Goal: Task Accomplishment & Management: Complete application form

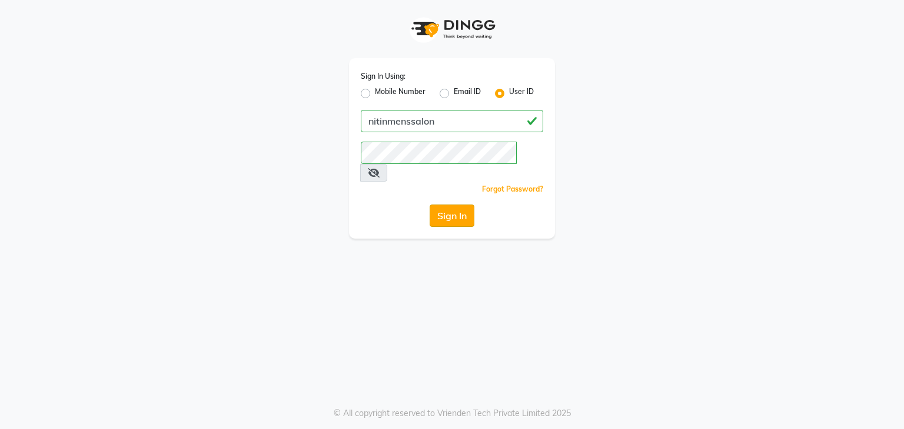
click at [461, 205] on button "Sign In" at bounding box center [451, 216] width 45 height 22
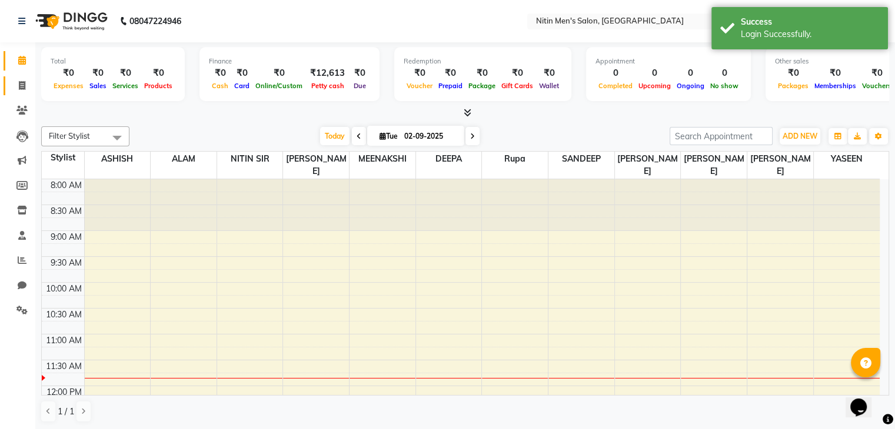
click at [21, 85] on icon at bounding box center [22, 85] width 6 height 9
select select "service"
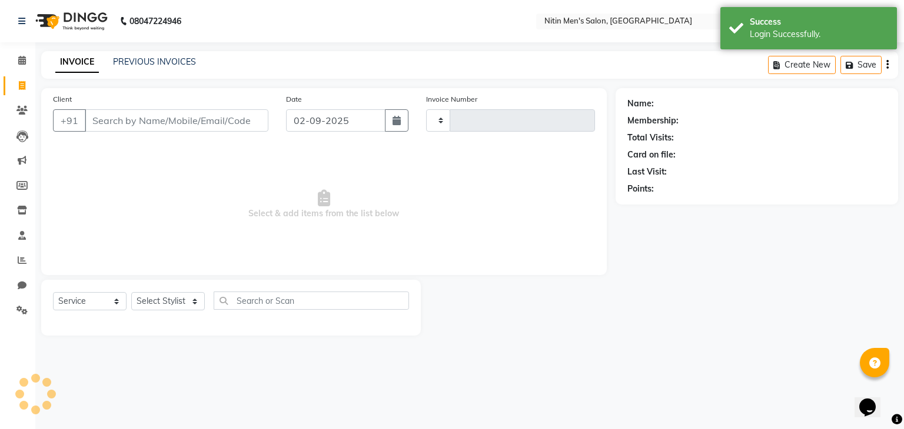
type input "2943"
select select "7981"
drag, startPoint x: 108, startPoint y: 106, endPoint x: 104, endPoint y: 130, distance: 23.8
click at [104, 130] on div "Client +91" at bounding box center [160, 117] width 233 height 48
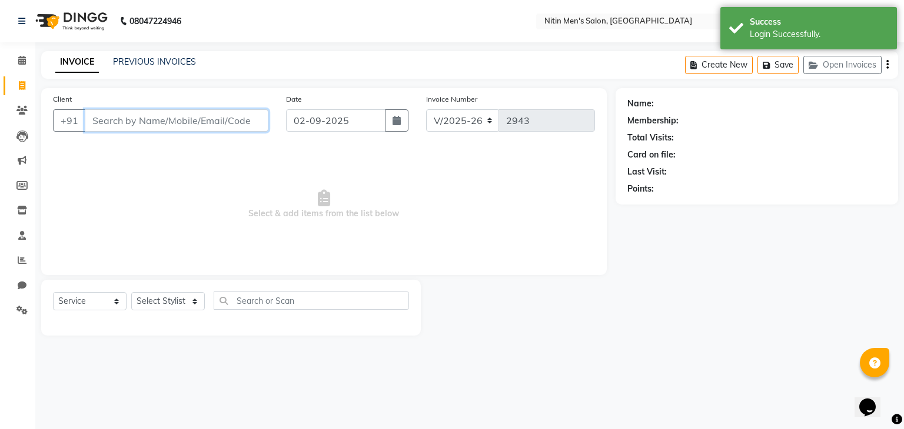
click at [104, 130] on input "Client" at bounding box center [177, 120] width 184 height 22
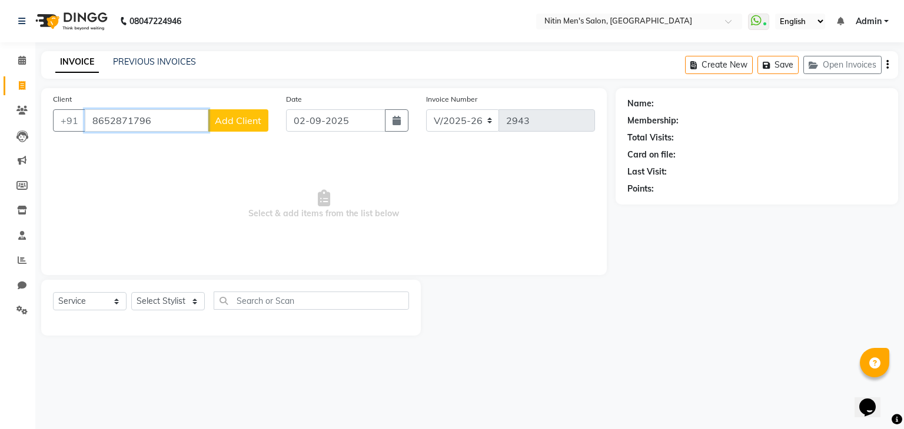
type input "8652871796"
click at [221, 121] on span "Add Client" at bounding box center [238, 121] width 46 height 12
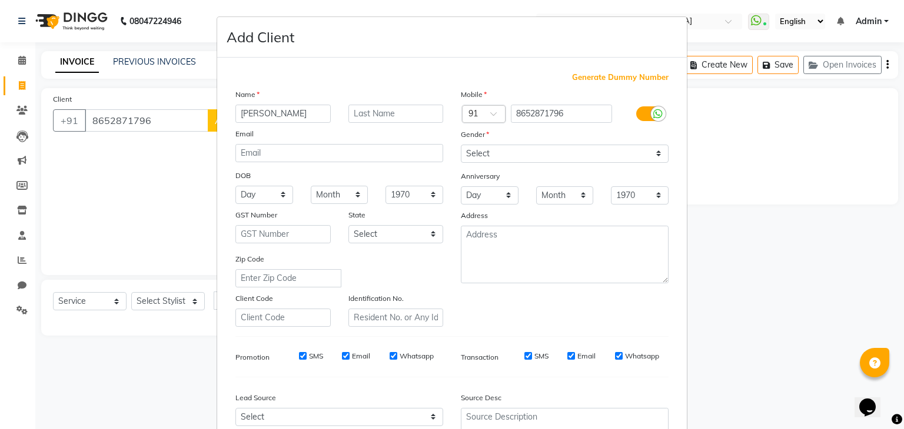
type input "[PERSON_NAME]"
click at [495, 154] on select "Select [DEMOGRAPHIC_DATA] [DEMOGRAPHIC_DATA] Other Prefer Not To Say" at bounding box center [565, 154] width 208 height 18
select select "[DEMOGRAPHIC_DATA]"
click at [461, 145] on select "Select [DEMOGRAPHIC_DATA] [DEMOGRAPHIC_DATA] Other Prefer Not To Say" at bounding box center [565, 154] width 208 height 18
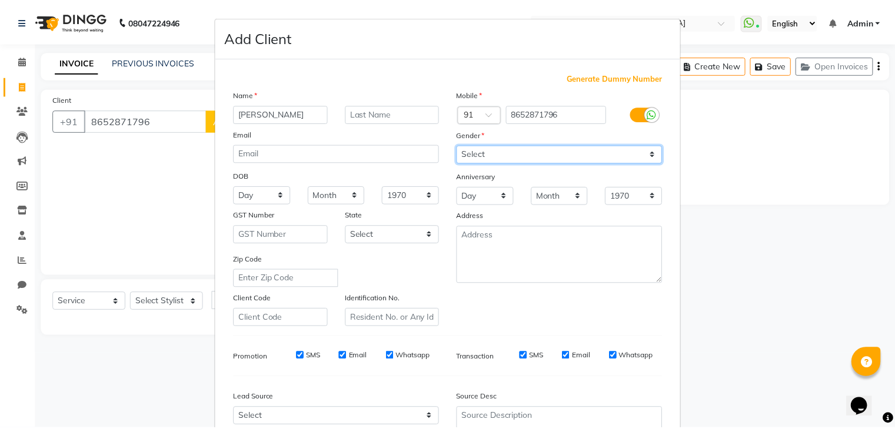
scroll to position [119, 0]
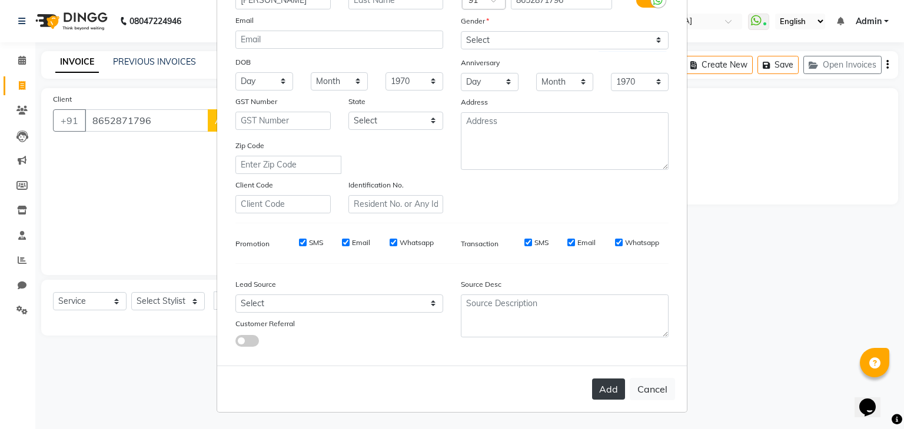
click at [606, 386] on button "Add" at bounding box center [608, 389] width 33 height 21
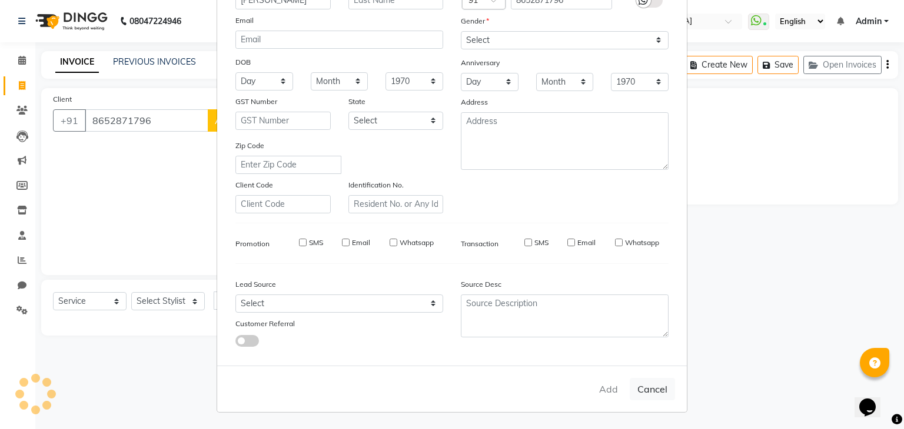
select select
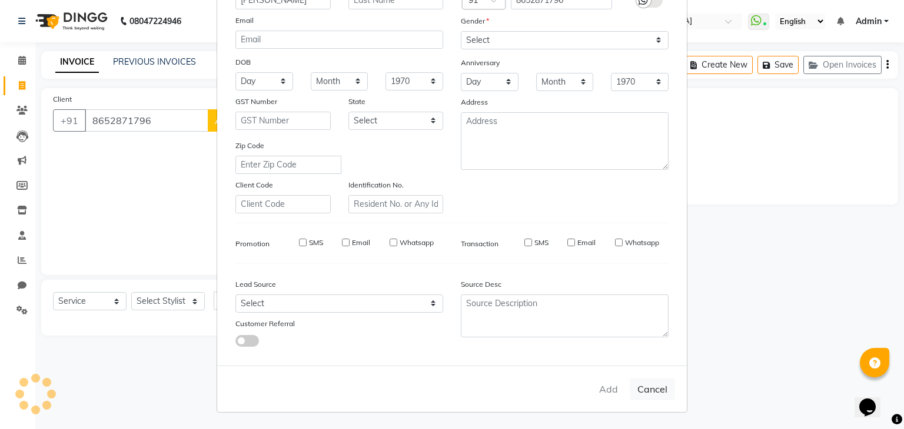
select select
checkbox input "false"
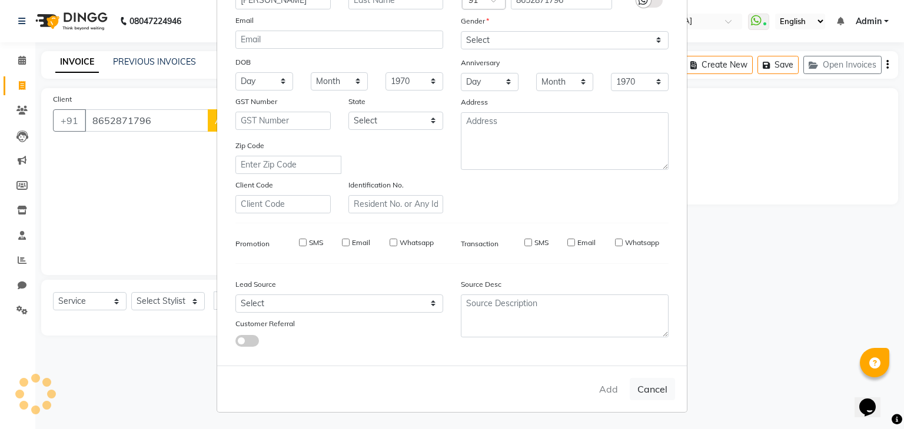
checkbox input "false"
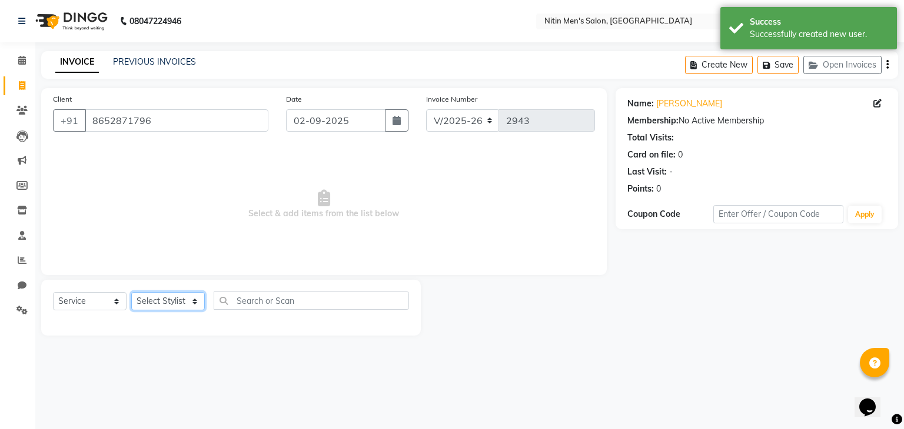
click at [182, 301] on select "Select Stylist [PERSON_NAME] DEEPA [PERSON_NAME] MEENAKSHI NITIN SIR [PERSON_NA…" at bounding box center [168, 301] width 74 height 18
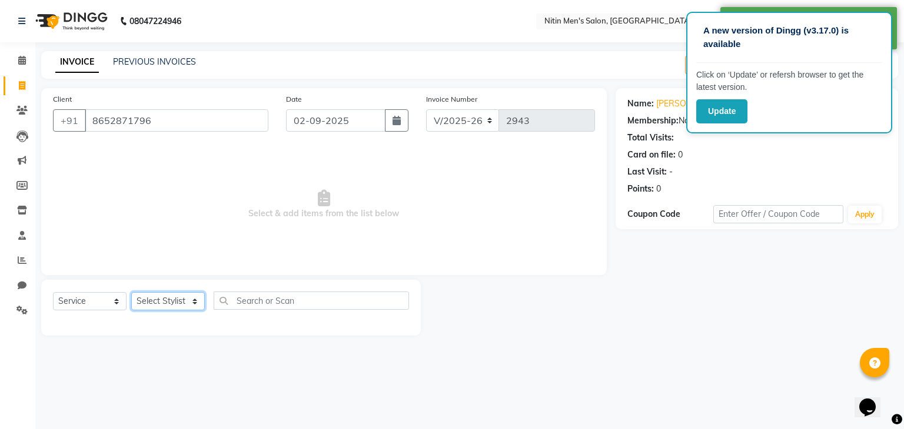
select select "75699"
click at [131, 293] on select "Select Stylist [PERSON_NAME] DEEPA [PERSON_NAME] MEENAKSHI NITIN SIR [PERSON_NA…" at bounding box center [168, 301] width 74 height 18
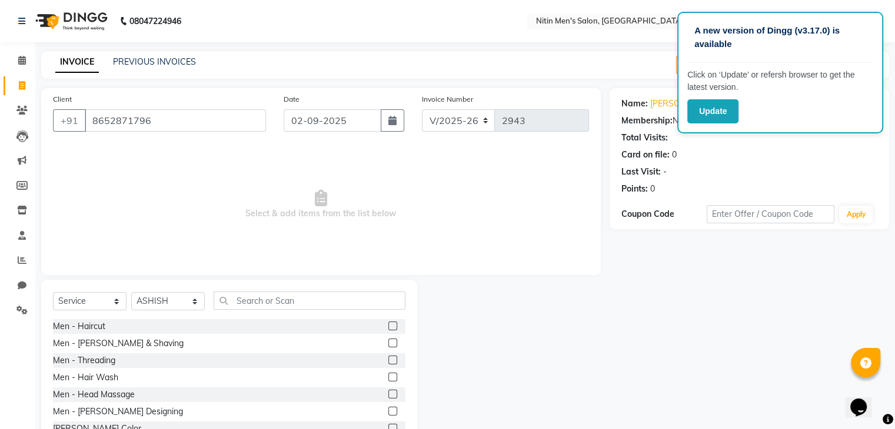
click at [388, 328] on label at bounding box center [392, 326] width 9 height 9
click at [388, 328] on input "checkbox" at bounding box center [392, 327] width 8 height 8
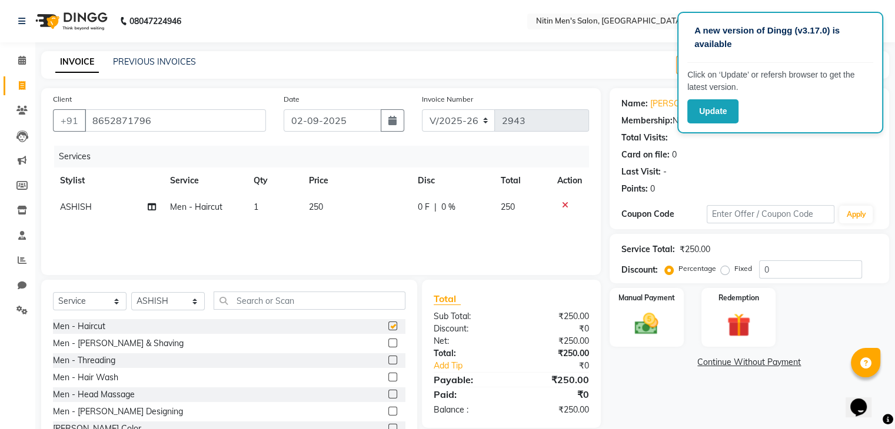
checkbox input "false"
click at [388, 340] on label at bounding box center [392, 343] width 9 height 9
click at [388, 340] on input "checkbox" at bounding box center [392, 344] width 8 height 8
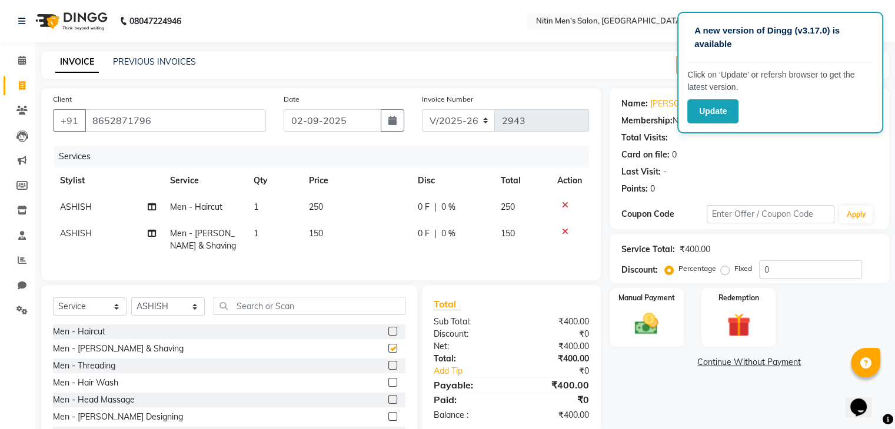
checkbox input "false"
click at [388, 387] on label at bounding box center [392, 382] width 9 height 9
click at [388, 387] on input "checkbox" at bounding box center [392, 383] width 8 height 8
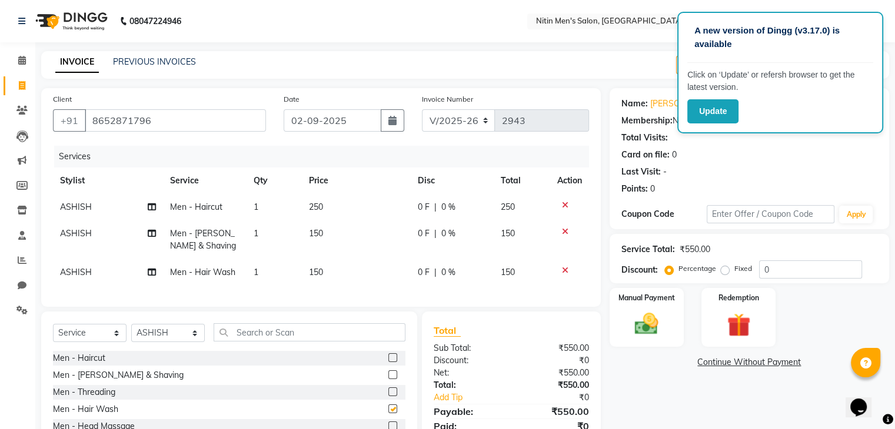
checkbox input "false"
click at [311, 342] on input "text" at bounding box center [310, 333] width 192 height 18
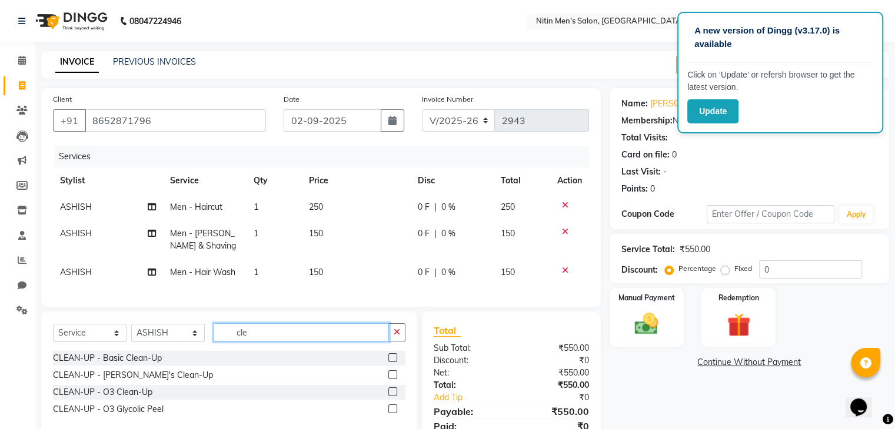
type input "cle"
click at [389, 362] on label at bounding box center [392, 358] width 9 height 9
click at [389, 362] on input "checkbox" at bounding box center [392, 359] width 8 height 8
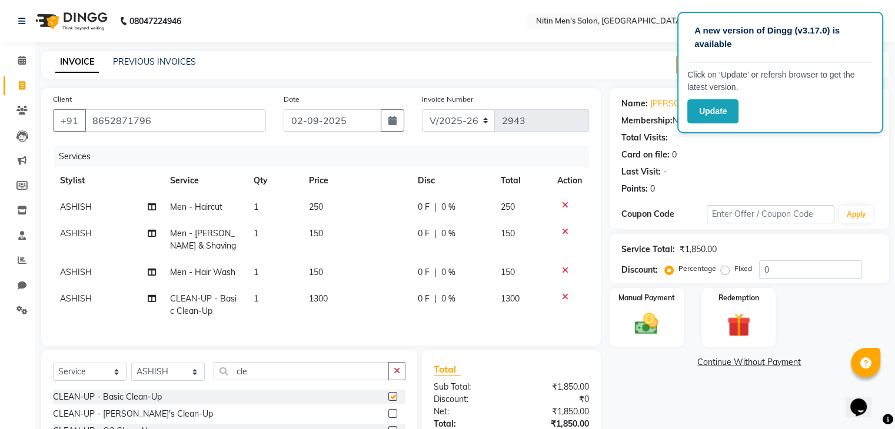
checkbox input "false"
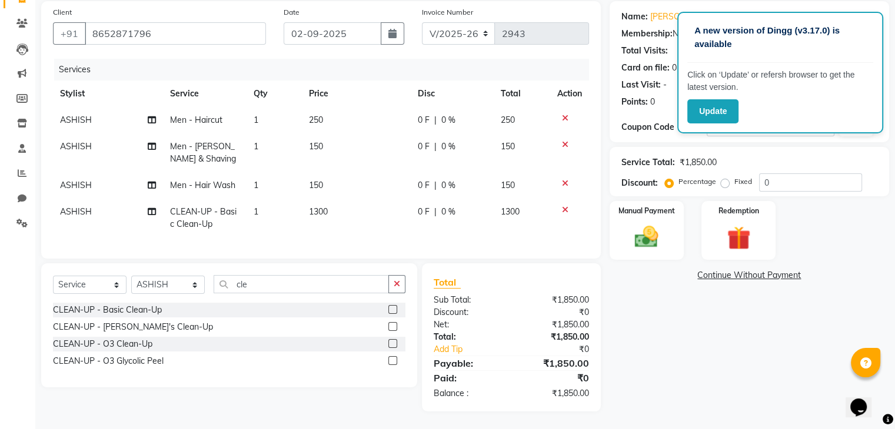
scroll to position [87, 0]
click at [457, 356] on link "Add Tip" at bounding box center [475, 350] width 101 height 12
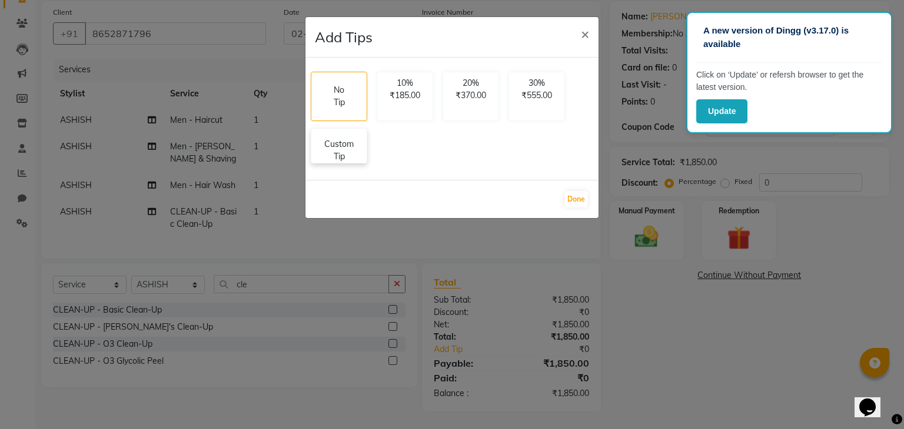
click at [355, 146] on p "Custom Tip" at bounding box center [338, 150] width 41 height 25
select select "75699"
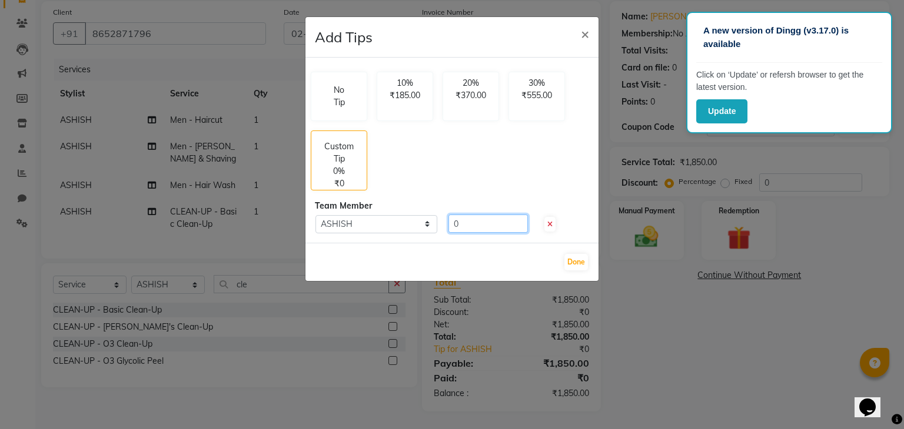
click at [469, 217] on input "0" at bounding box center [487, 224] width 79 height 18
type input "1"
type input "150"
click at [571, 259] on button "Done" at bounding box center [576, 262] width 24 height 16
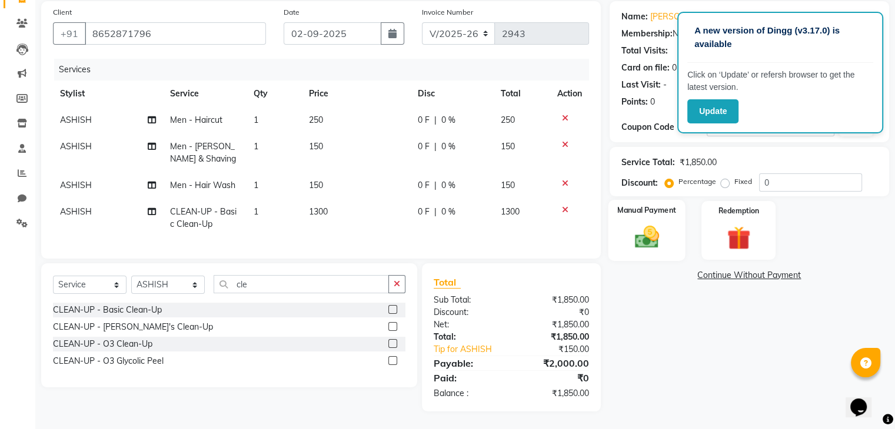
click at [641, 249] on img at bounding box center [646, 238] width 39 height 28
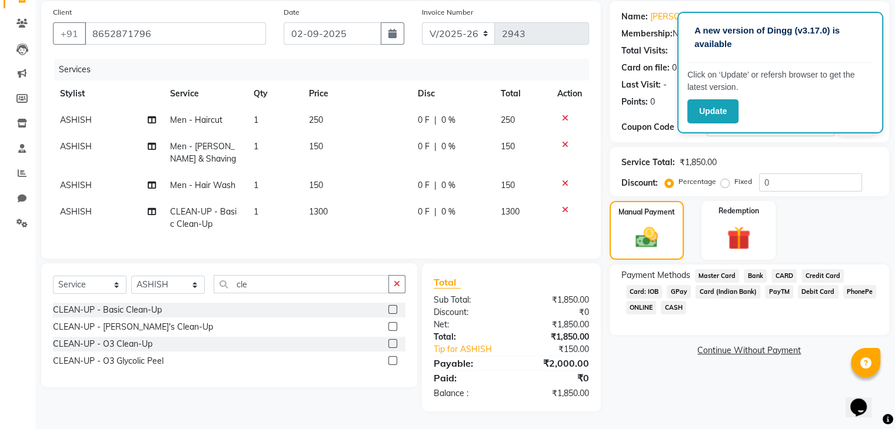
click at [674, 289] on span "GPay" at bounding box center [679, 292] width 24 height 14
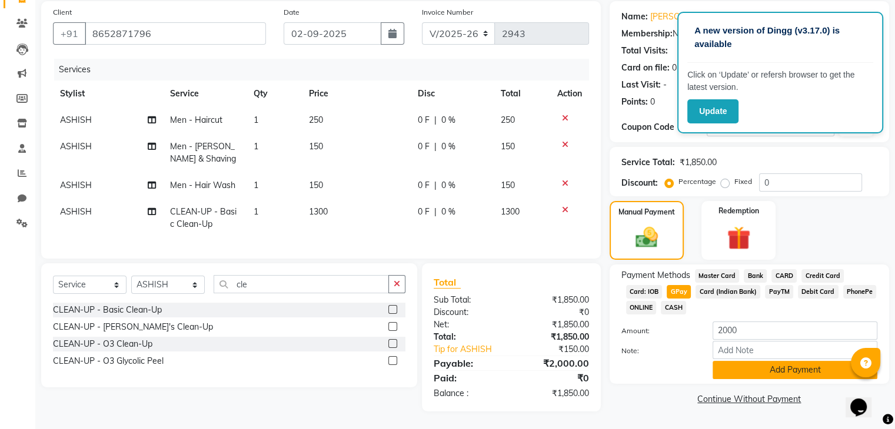
click at [734, 374] on button "Add Payment" at bounding box center [794, 370] width 165 height 18
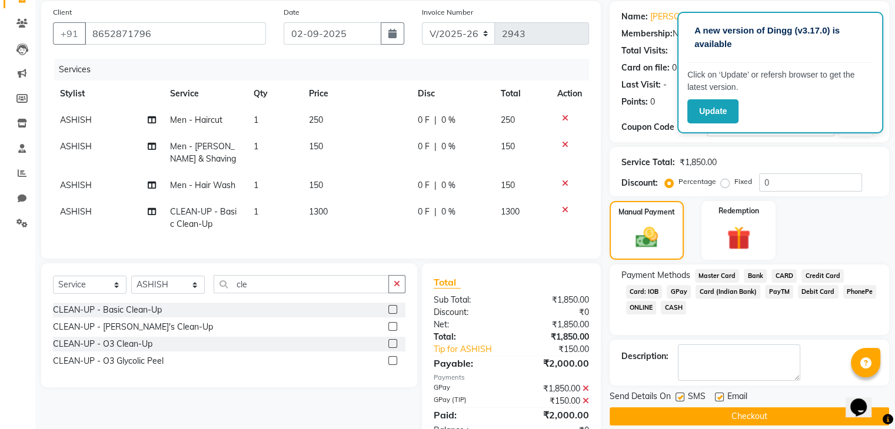
scroll to position [134, 0]
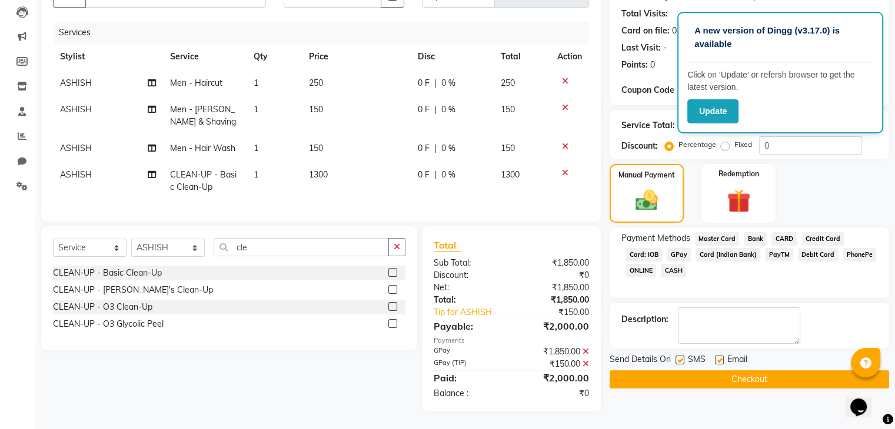
click at [728, 378] on button "Checkout" at bounding box center [748, 380] width 279 height 18
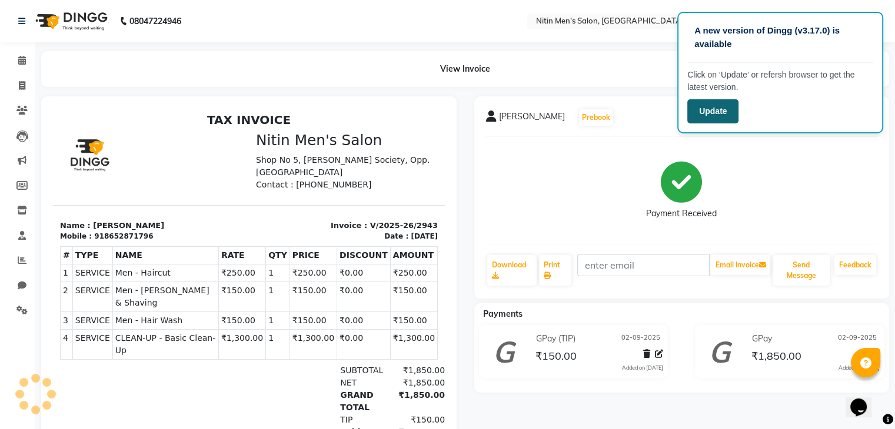
click at [716, 115] on button "Update" at bounding box center [712, 111] width 51 height 24
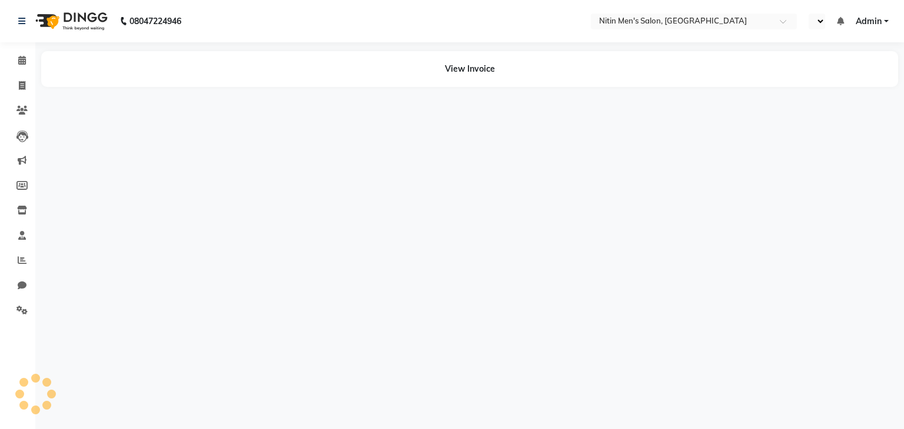
select select "en"
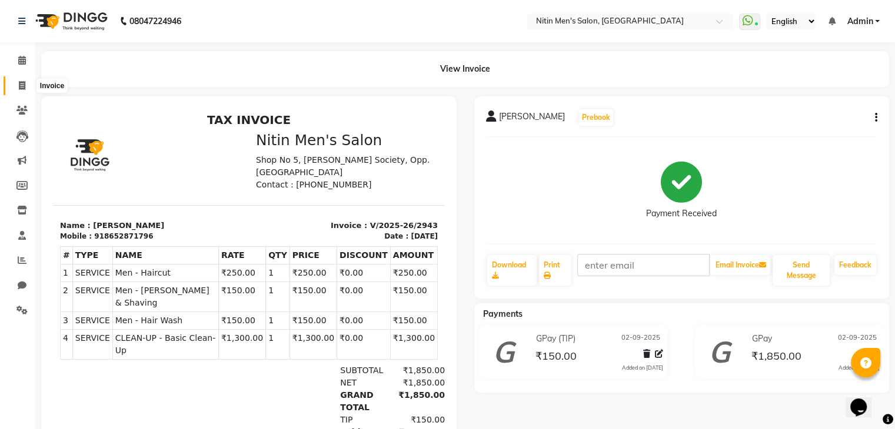
click at [21, 84] on icon at bounding box center [22, 85] width 6 height 9
select select "7981"
select select "service"
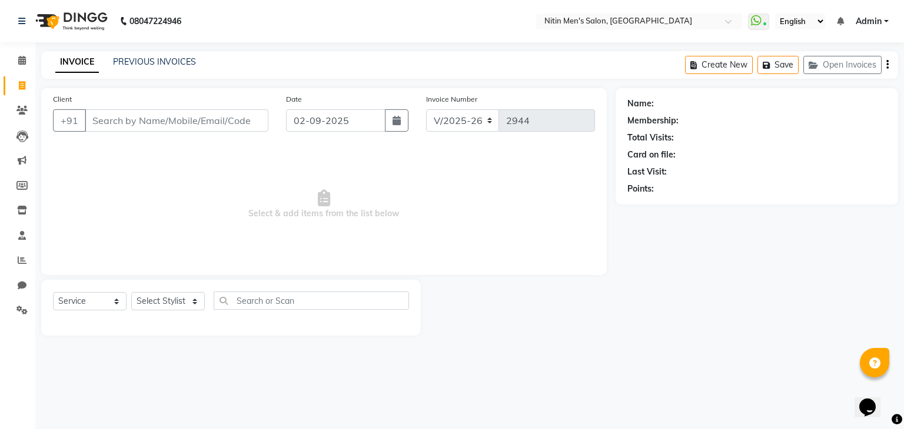
click at [194, 118] on input "Client" at bounding box center [177, 120] width 184 height 22
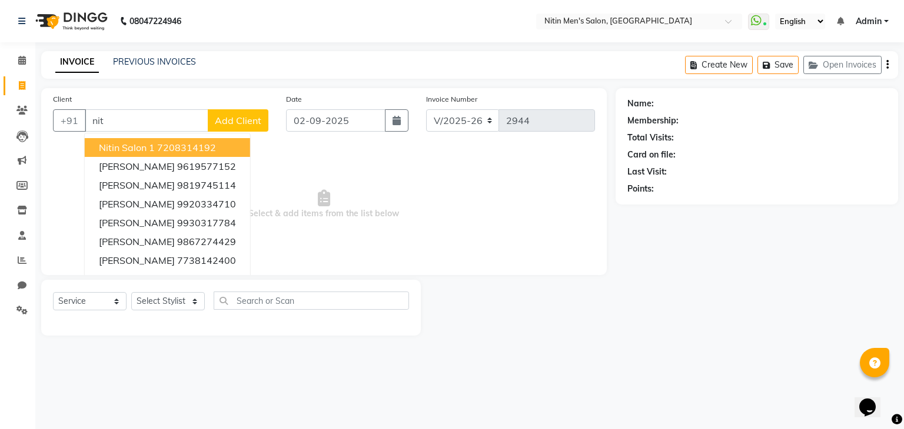
click at [151, 155] on button "Nitin Salon 1 7208314192" at bounding box center [167, 147] width 165 height 19
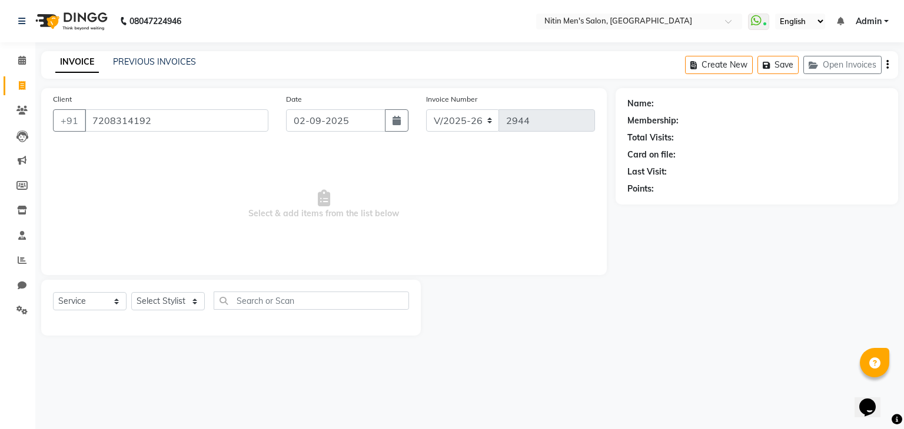
type input "7208314192"
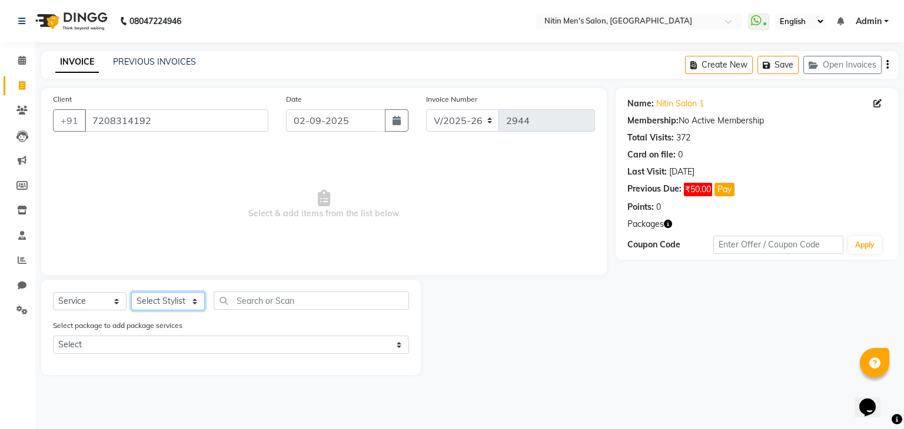
click at [155, 302] on select "Select Stylist [PERSON_NAME] DEEPA [PERSON_NAME] MEENAKSHI NITIN SIR [PERSON_NA…" at bounding box center [168, 301] width 74 height 18
select select "85157"
click at [131, 293] on select "Select Stylist [PERSON_NAME] DEEPA [PERSON_NAME] MEENAKSHI NITIN SIR [PERSON_NA…" at bounding box center [168, 301] width 74 height 18
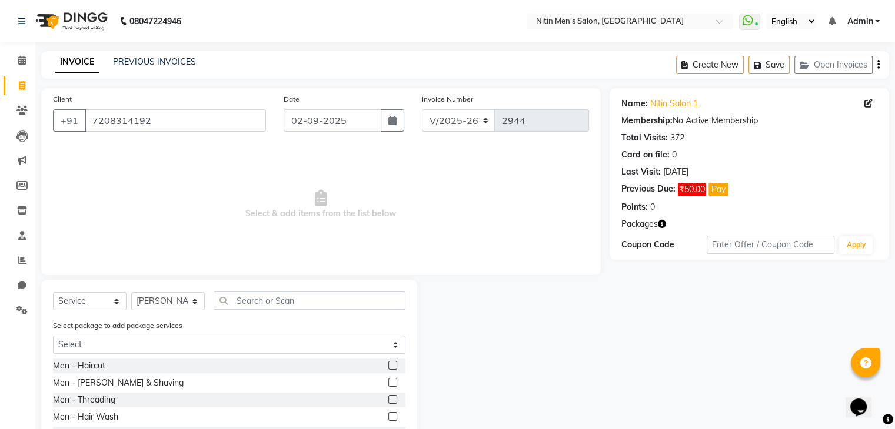
click at [388, 362] on label at bounding box center [392, 365] width 9 height 9
click at [388, 362] on input "checkbox" at bounding box center [392, 366] width 8 height 8
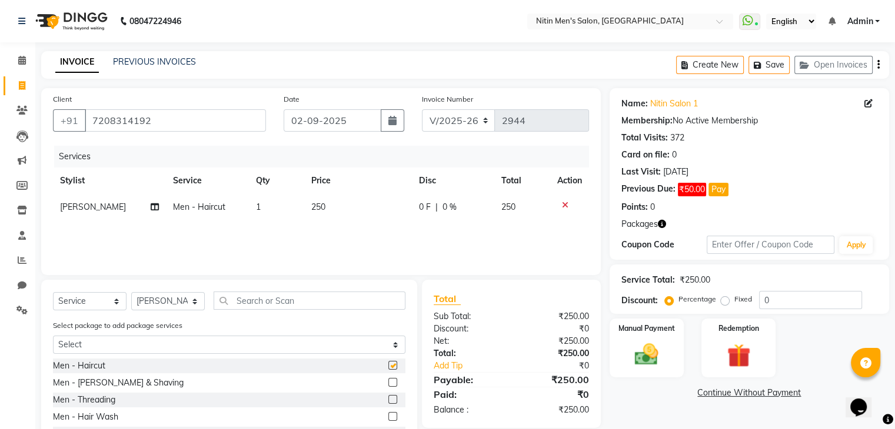
checkbox input "false"
click at [388, 384] on label at bounding box center [392, 382] width 9 height 9
click at [388, 384] on input "checkbox" at bounding box center [392, 383] width 8 height 8
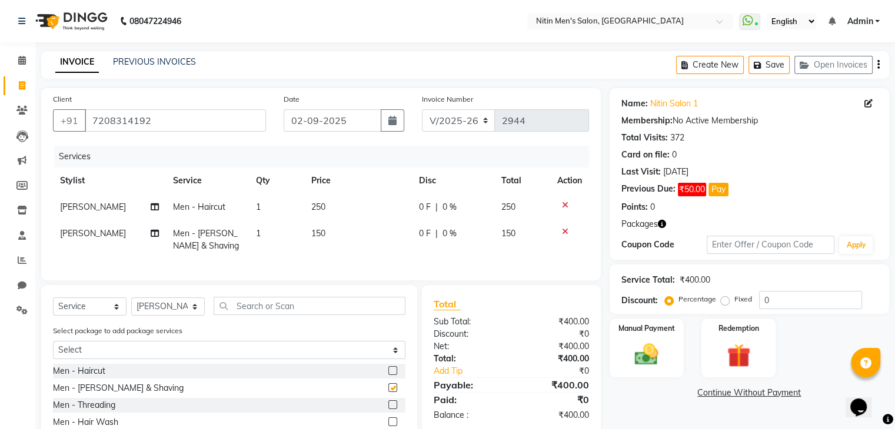
checkbox input "false"
click at [164, 316] on select "Select Stylist [PERSON_NAME] DEEPA [PERSON_NAME] MEENAKSHI NITIN SIR [PERSON_NA…" at bounding box center [168, 307] width 74 height 18
select select "87617"
click at [131, 308] on select "Select Stylist [PERSON_NAME] DEEPA [PERSON_NAME] MEENAKSHI NITIN SIR [PERSON_NA…" at bounding box center [168, 307] width 74 height 18
click at [388, 392] on label at bounding box center [392, 388] width 9 height 9
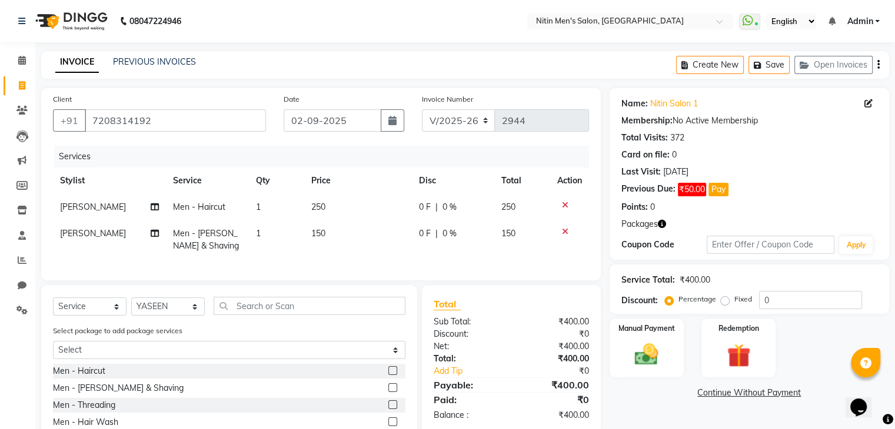
click at [388, 392] on input "checkbox" at bounding box center [392, 389] width 8 height 8
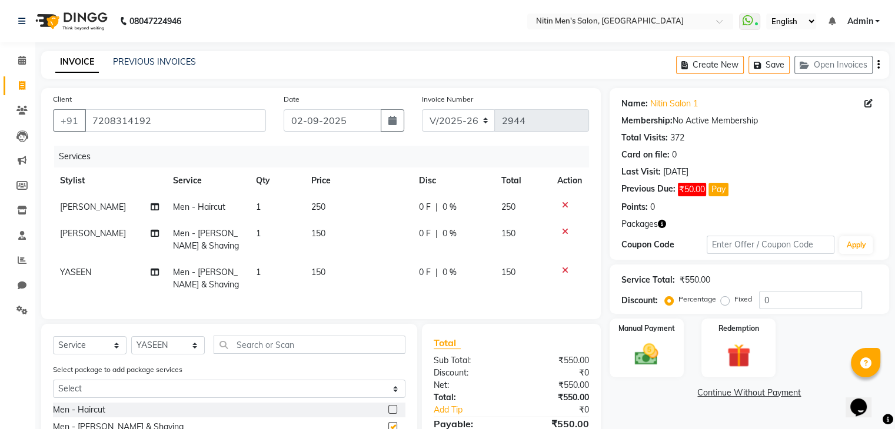
checkbox input "false"
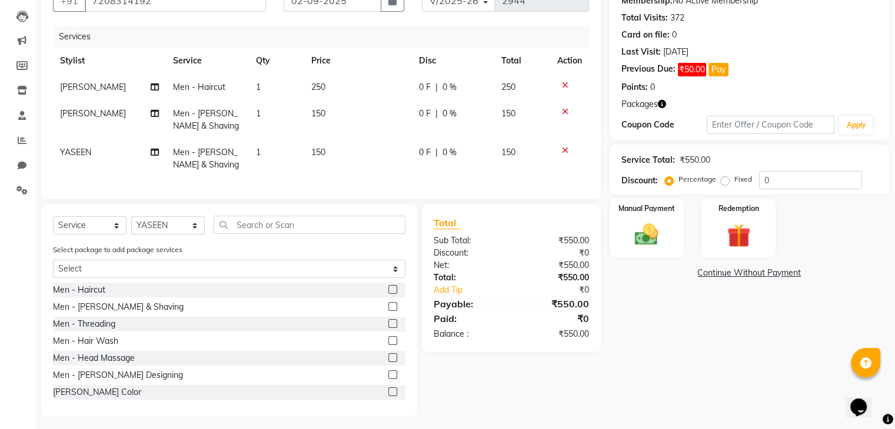
scroll to position [121, 0]
click at [388, 293] on label at bounding box center [392, 288] width 9 height 9
click at [388, 293] on input "checkbox" at bounding box center [392, 289] width 8 height 8
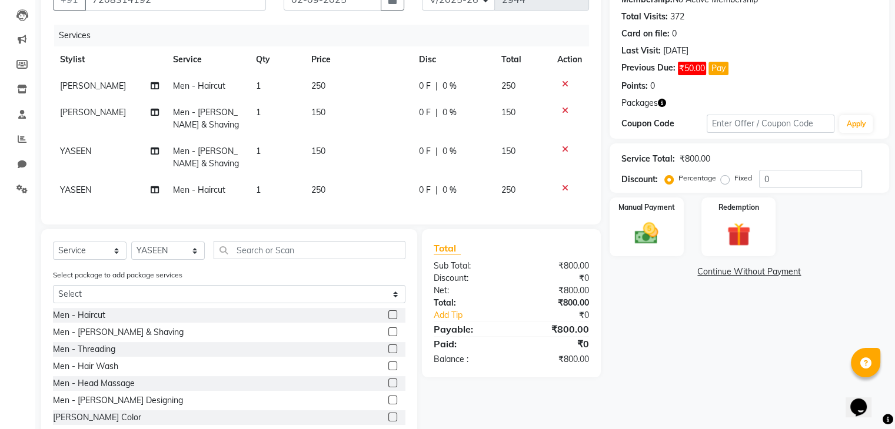
click at [388, 319] on label at bounding box center [392, 315] width 9 height 9
click at [388, 319] on input "checkbox" at bounding box center [392, 316] width 8 height 8
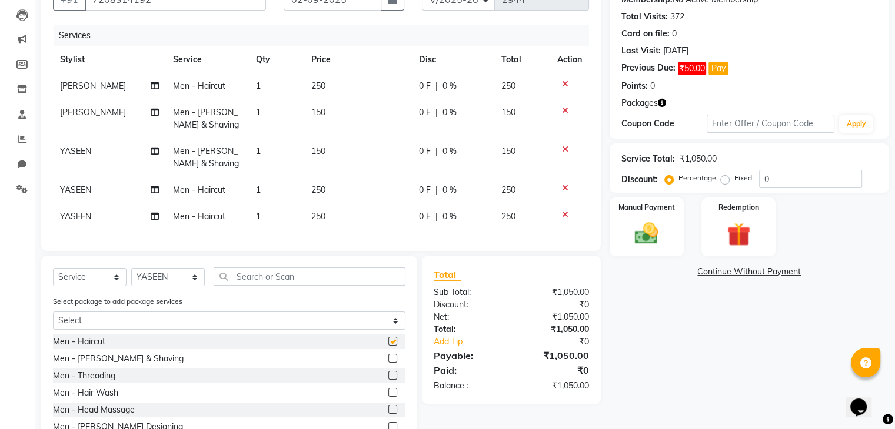
checkbox input "false"
click at [644, 245] on img at bounding box center [646, 234] width 39 height 28
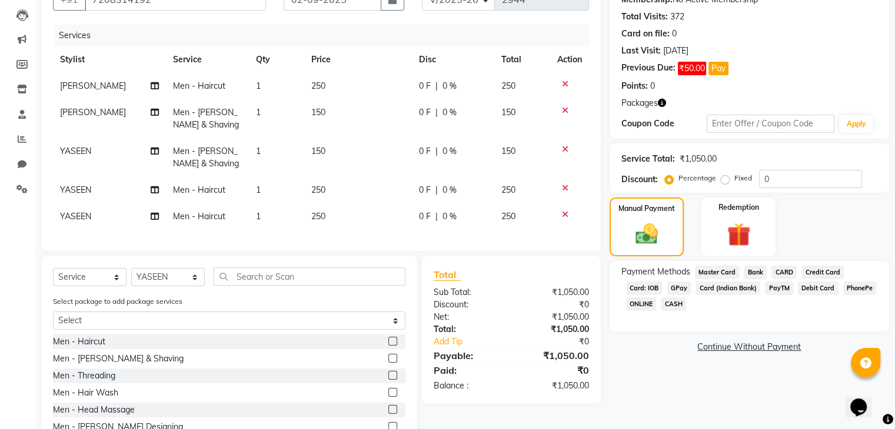
click at [675, 305] on span "CASH" at bounding box center [673, 305] width 25 height 14
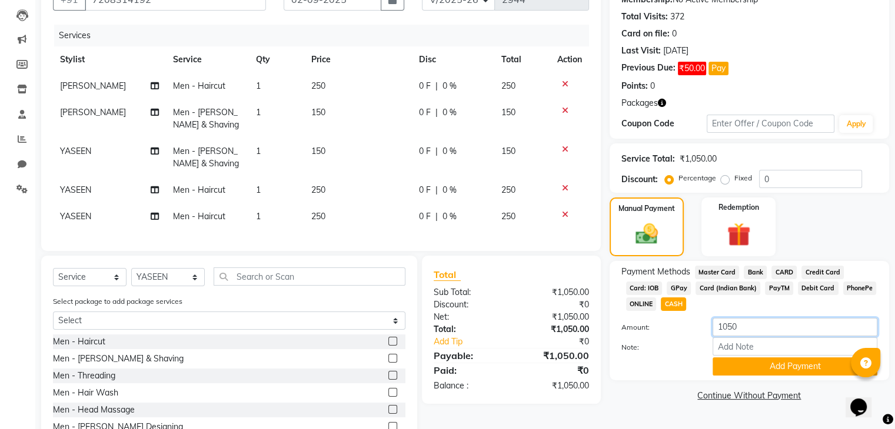
click at [722, 328] on input "1050" at bounding box center [794, 327] width 165 height 18
type input "250"
drag, startPoint x: 742, startPoint y: 358, endPoint x: 739, endPoint y: 366, distance: 8.4
click at [739, 366] on div "Amount: 250 Note: Add Payment" at bounding box center [749, 347] width 256 height 58
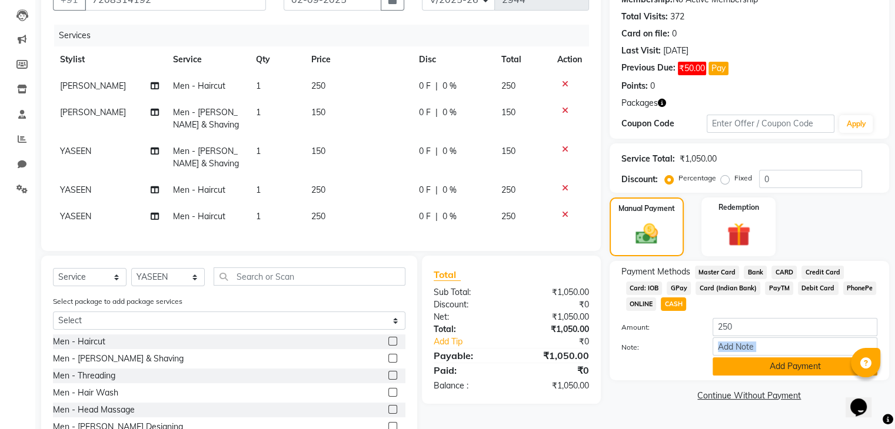
click at [739, 366] on button "Add Payment" at bounding box center [794, 367] width 165 height 18
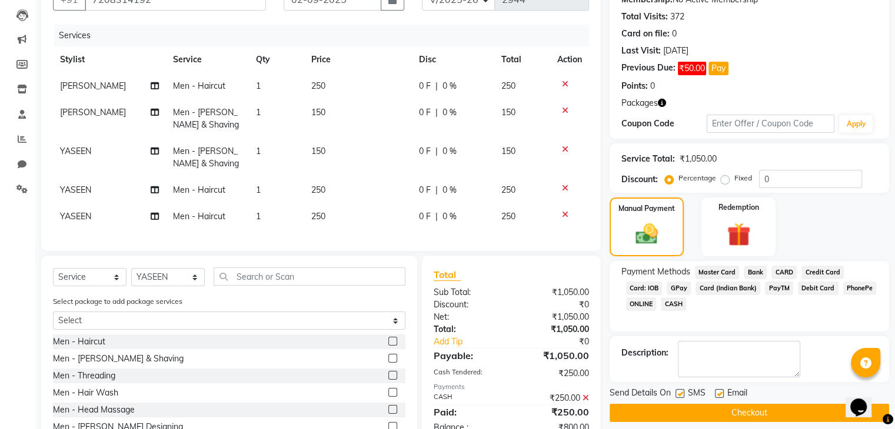
click at [681, 290] on span "GPay" at bounding box center [679, 289] width 24 height 14
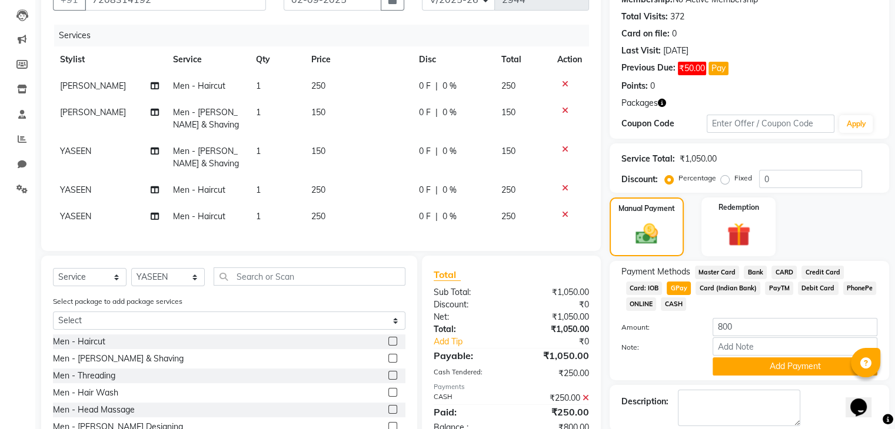
click at [734, 378] on div "Payment Methods Master Card Bank CARD Credit Card Card: IOB GPay Card (Indian B…" at bounding box center [748, 320] width 279 height 119
drag, startPoint x: 734, startPoint y: 378, endPoint x: 733, endPoint y: 367, distance: 10.7
click at [733, 367] on div "Payment Methods Master Card Bank CARD Credit Card Card: IOB GPay Card (Indian B…" at bounding box center [748, 320] width 279 height 119
click at [733, 367] on button "Add Payment" at bounding box center [794, 367] width 165 height 18
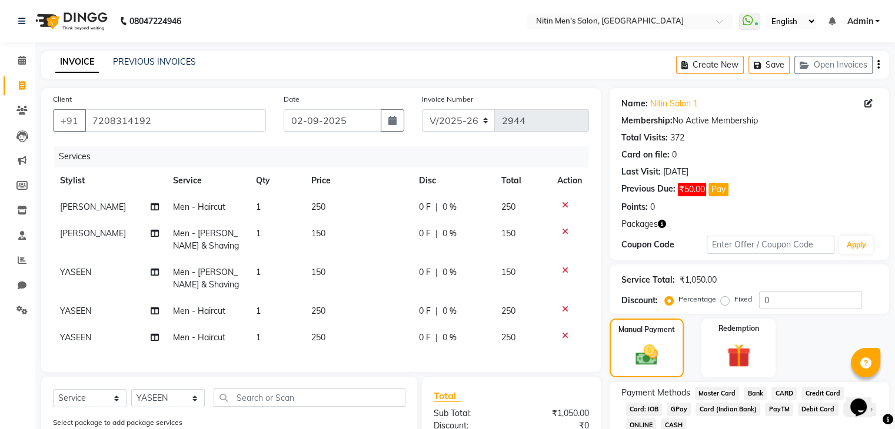
scroll to position [188, 0]
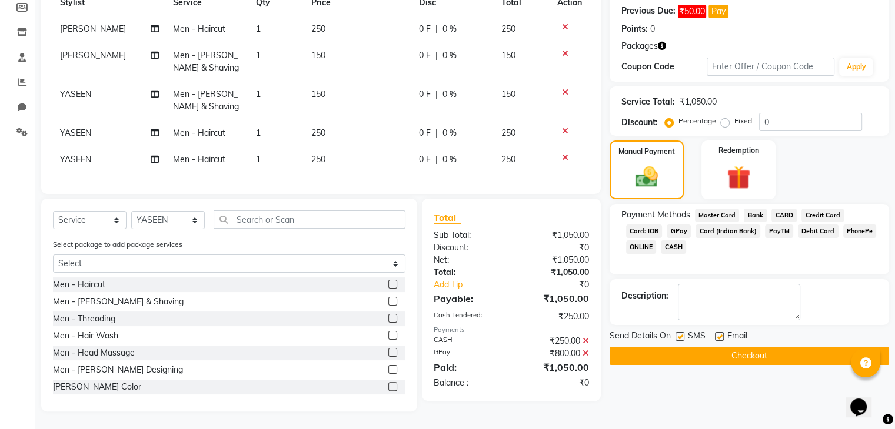
click at [678, 332] on label at bounding box center [679, 336] width 9 height 9
click at [678, 334] on input "checkbox" at bounding box center [679, 338] width 8 height 8
checkbox input "false"
click at [715, 332] on label at bounding box center [719, 336] width 9 height 9
click at [715, 334] on input "checkbox" at bounding box center [719, 338] width 8 height 8
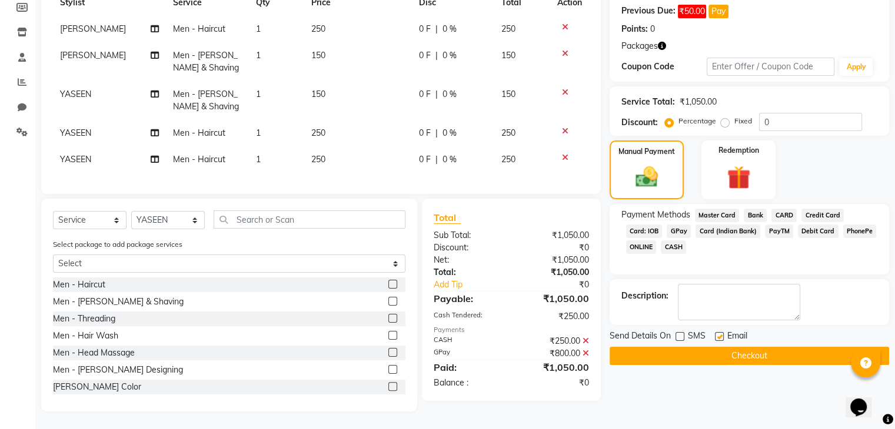
checkbox input "false"
click at [704, 347] on button "Checkout" at bounding box center [748, 356] width 279 height 18
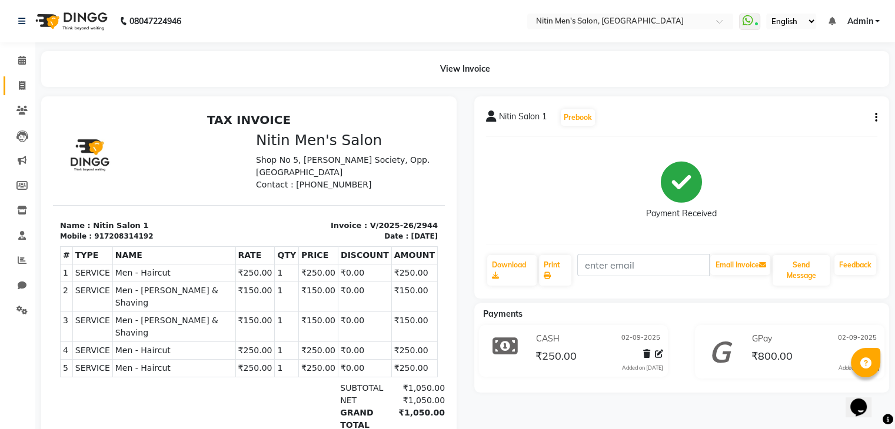
click at [25, 78] on link "Invoice" at bounding box center [18, 85] width 28 height 19
select select "service"
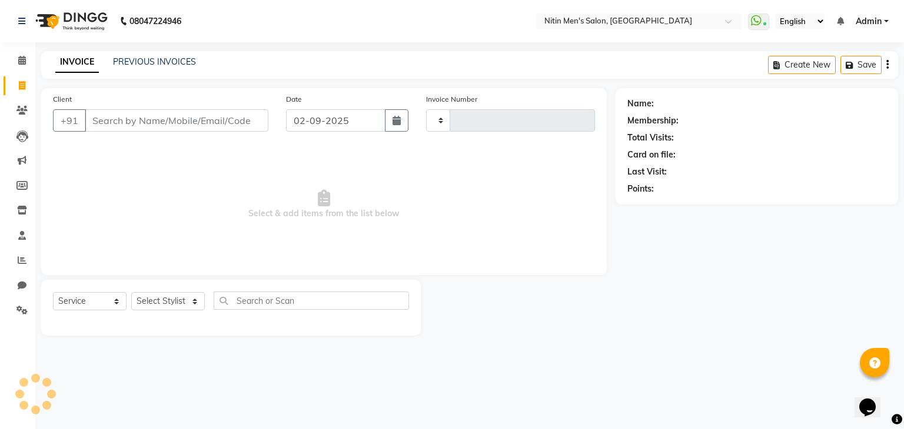
type input "2945"
select select "7981"
click at [96, 114] on input "Client" at bounding box center [177, 120] width 184 height 22
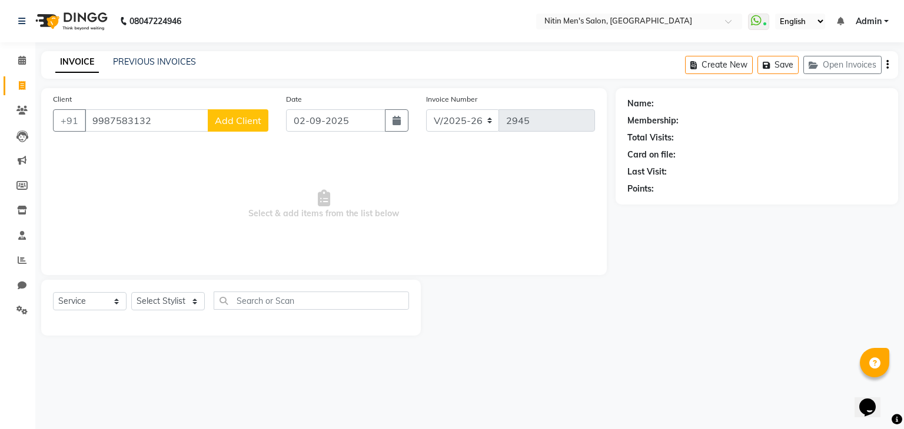
type input "9987583132"
click at [235, 119] on span "Add Client" at bounding box center [238, 121] width 46 height 12
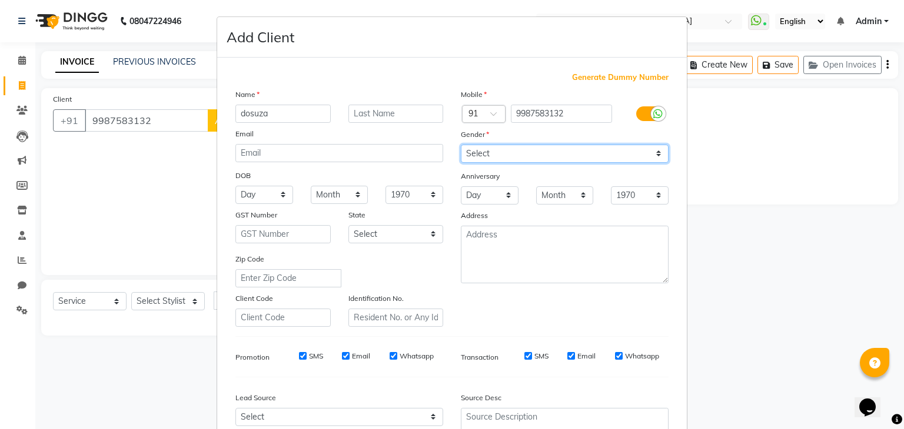
click at [525, 151] on select "Select [DEMOGRAPHIC_DATA] [DEMOGRAPHIC_DATA] Other Prefer Not To Say" at bounding box center [565, 154] width 208 height 18
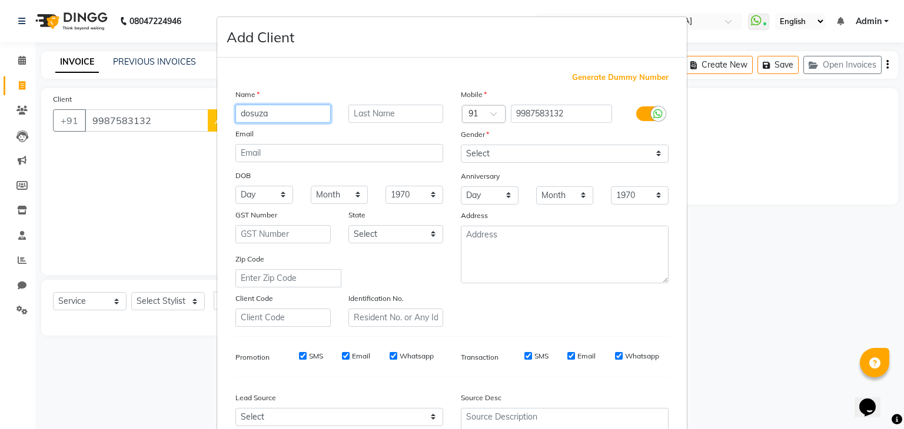
click at [271, 115] on input "dosuza" at bounding box center [282, 114] width 95 height 18
type input "desuza"
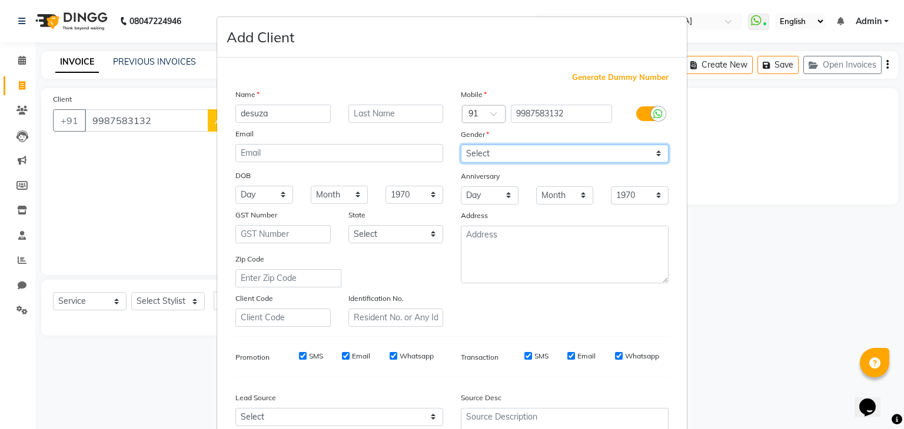
drag, startPoint x: 501, startPoint y: 157, endPoint x: 482, endPoint y: 189, distance: 36.9
click at [482, 189] on div "Mobile Country Code × 91 9987583132 Gender Select [DEMOGRAPHIC_DATA] [DEMOGRAPH…" at bounding box center [564, 207] width 225 height 239
select select "[DEMOGRAPHIC_DATA]"
click at [461, 145] on select "Select [DEMOGRAPHIC_DATA] [DEMOGRAPHIC_DATA] Other Prefer Not To Say" at bounding box center [565, 154] width 208 height 18
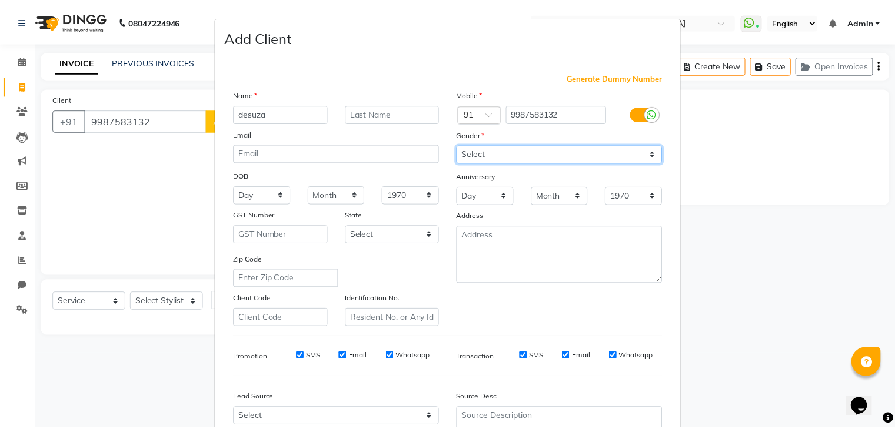
scroll to position [119, 0]
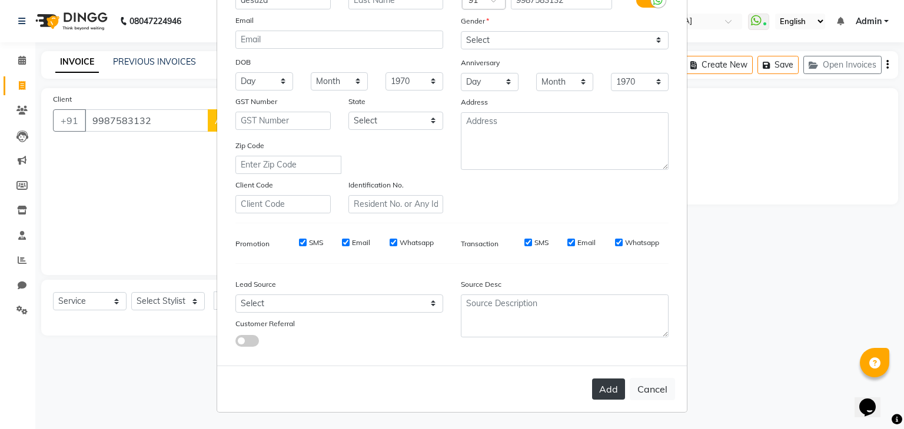
click at [601, 399] on button "Add" at bounding box center [608, 389] width 33 height 21
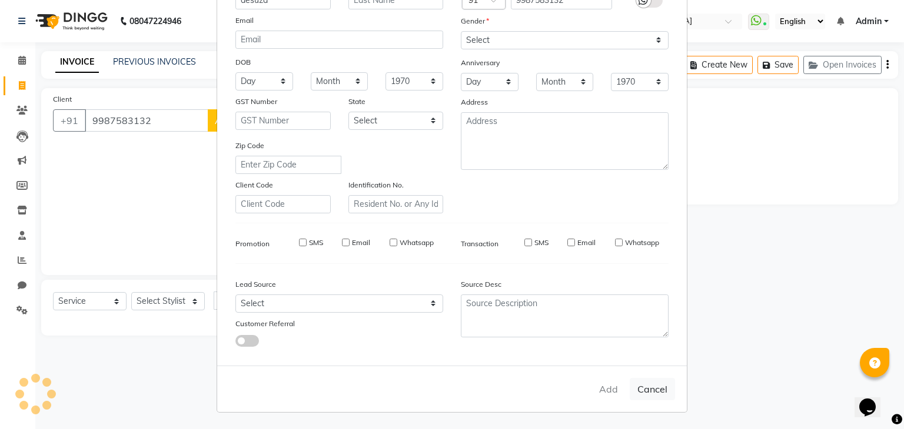
select select
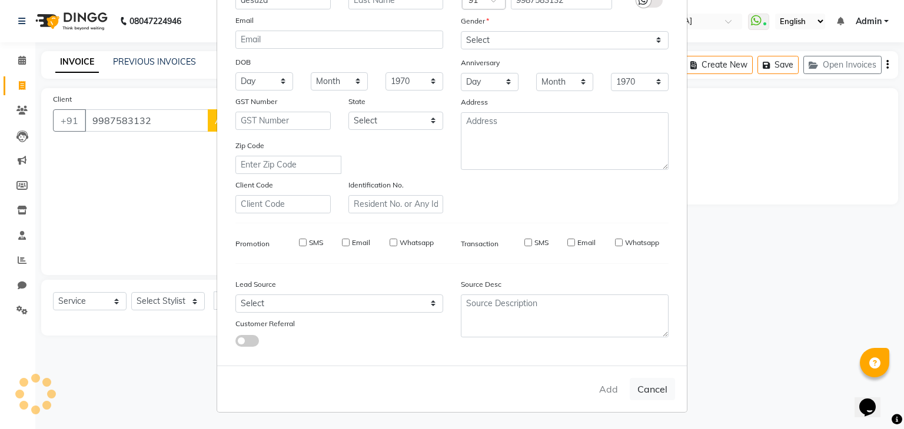
select select
checkbox input "false"
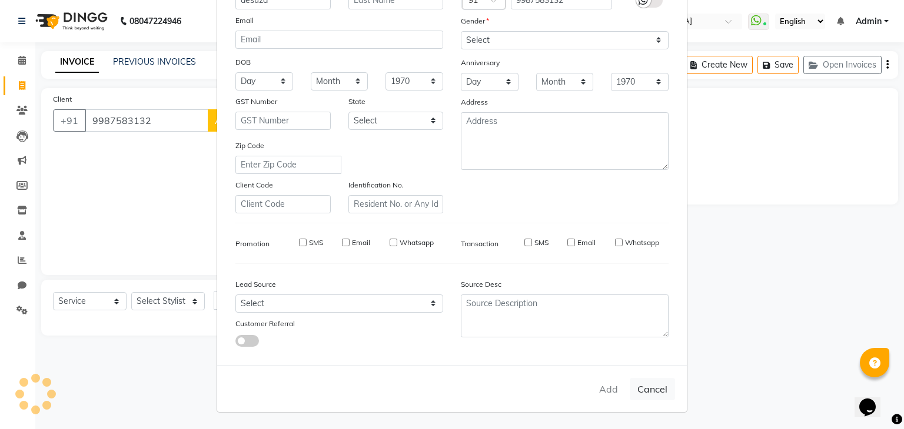
checkbox input "false"
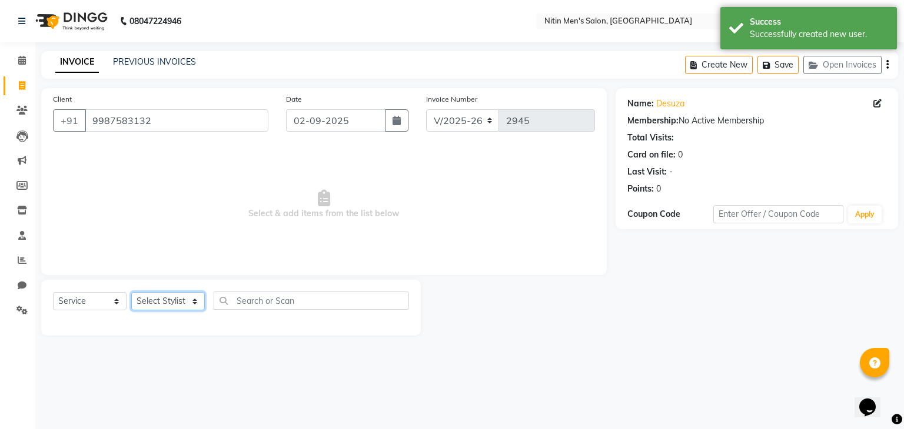
click at [175, 308] on select "Select Stylist [PERSON_NAME] DEEPA [PERSON_NAME] MEENAKSHI NITIN SIR [PERSON_NA…" at bounding box center [168, 301] width 74 height 18
select select "82599"
click at [131, 293] on select "Select Stylist [PERSON_NAME] DEEPA [PERSON_NAME] MEENAKSHI NITIN SIR [PERSON_NA…" at bounding box center [168, 301] width 74 height 18
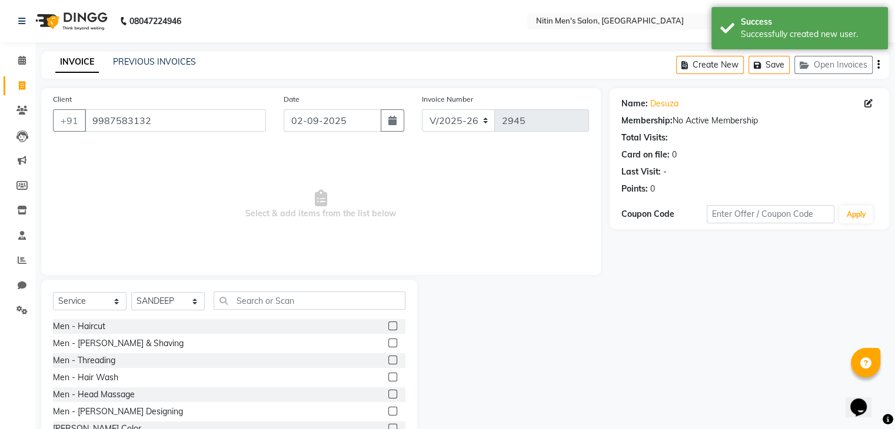
click at [388, 327] on label at bounding box center [392, 326] width 9 height 9
click at [388, 327] on input "checkbox" at bounding box center [392, 327] width 8 height 8
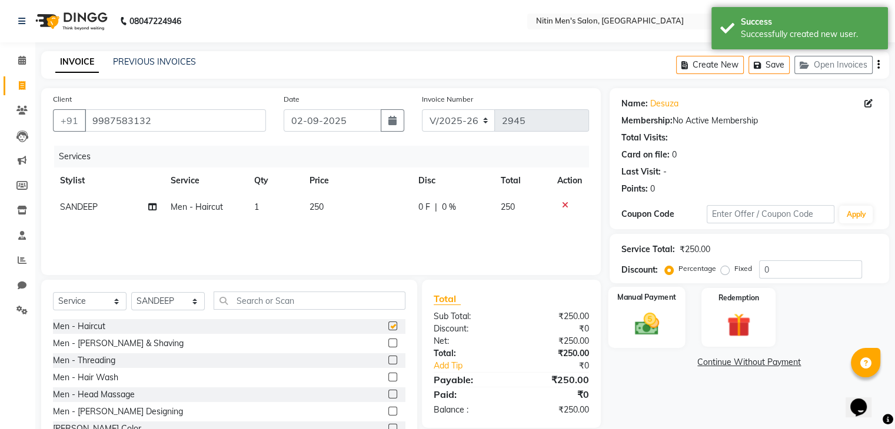
checkbox input "false"
click at [679, 314] on div "Manual Payment" at bounding box center [646, 317] width 77 height 61
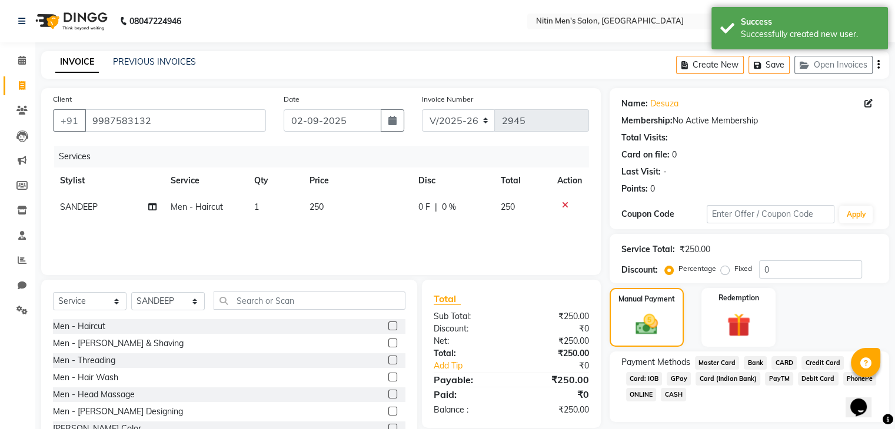
click at [682, 392] on span "CASH" at bounding box center [673, 395] width 25 height 14
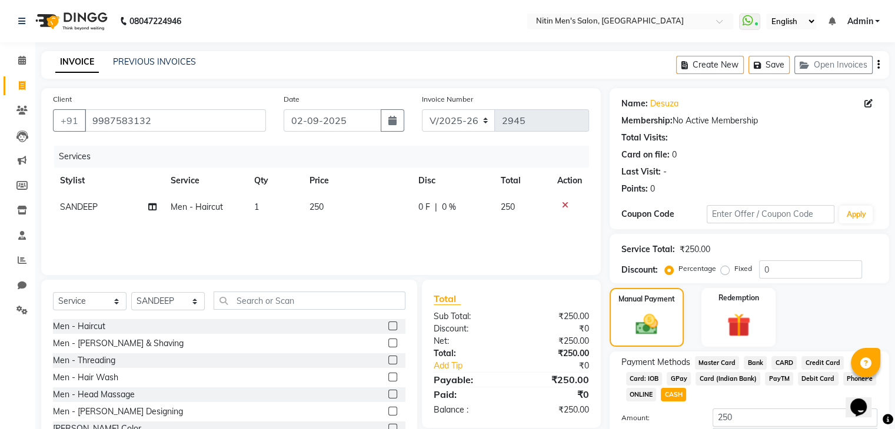
scroll to position [85, 0]
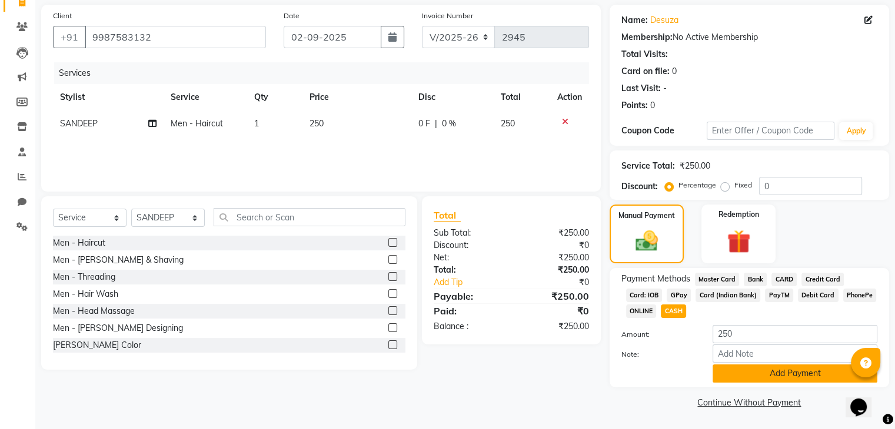
click at [737, 365] on button "Add Payment" at bounding box center [794, 374] width 165 height 18
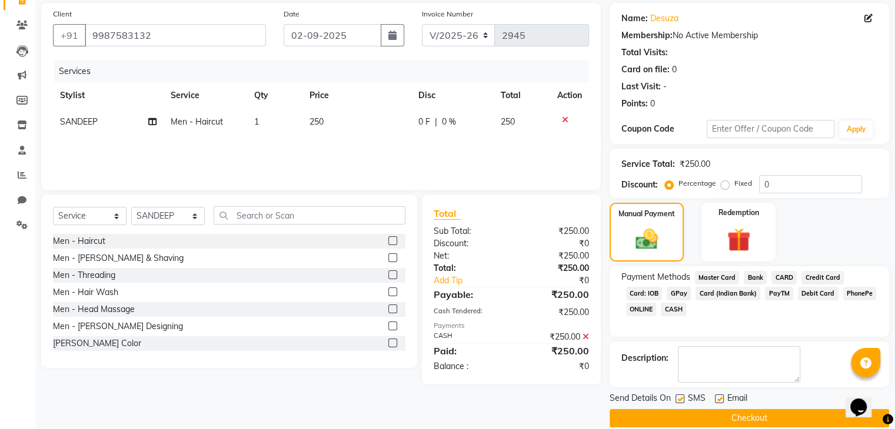
click at [717, 409] on button "Checkout" at bounding box center [748, 418] width 279 height 18
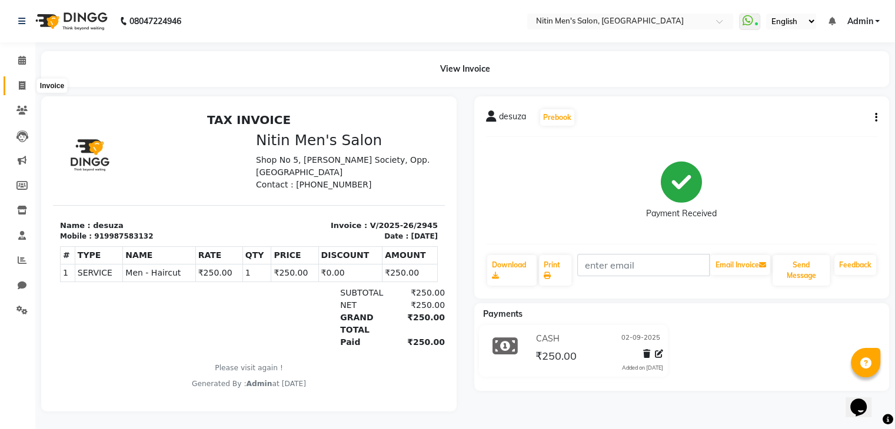
click at [14, 86] on span at bounding box center [22, 86] width 21 height 14
select select "7981"
select select "service"
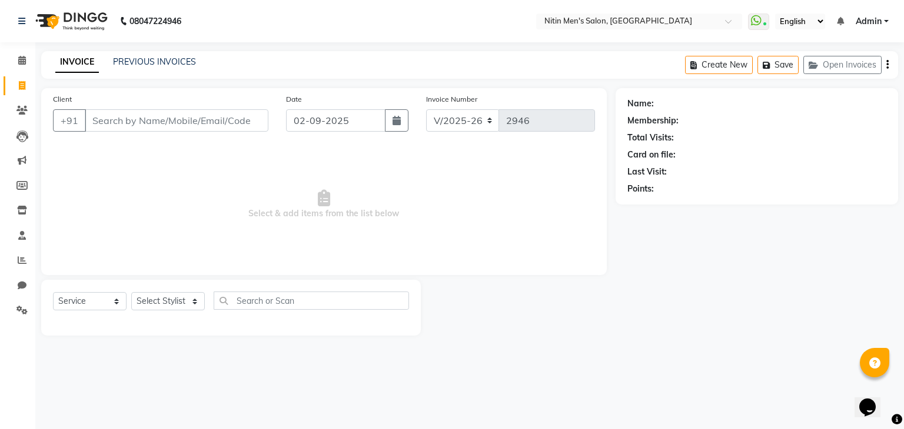
type input "4"
click at [24, 114] on icon at bounding box center [21, 110] width 11 height 9
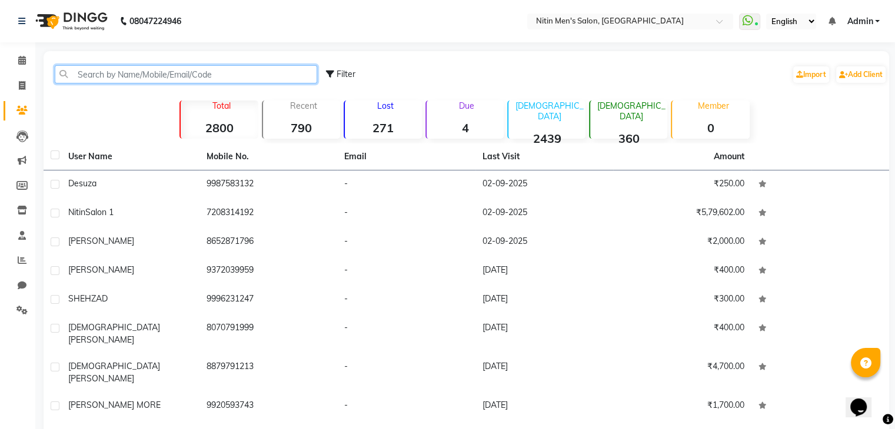
click at [138, 68] on input "text" at bounding box center [186, 74] width 262 height 18
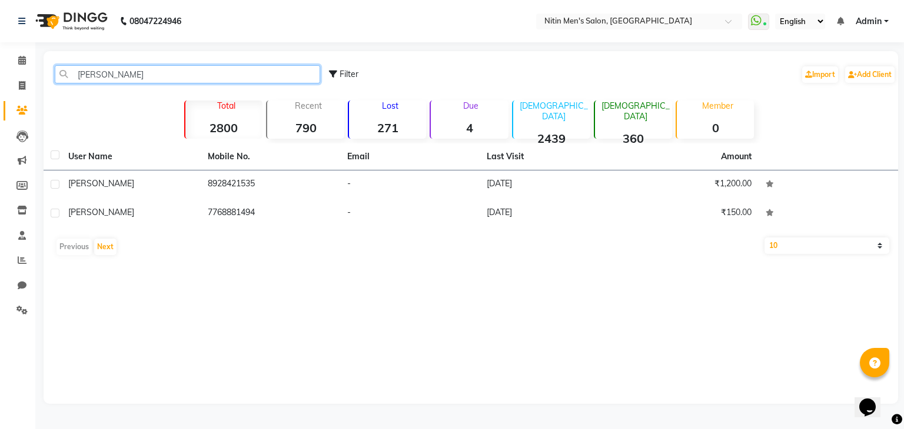
type input "[PERSON_NAME]"
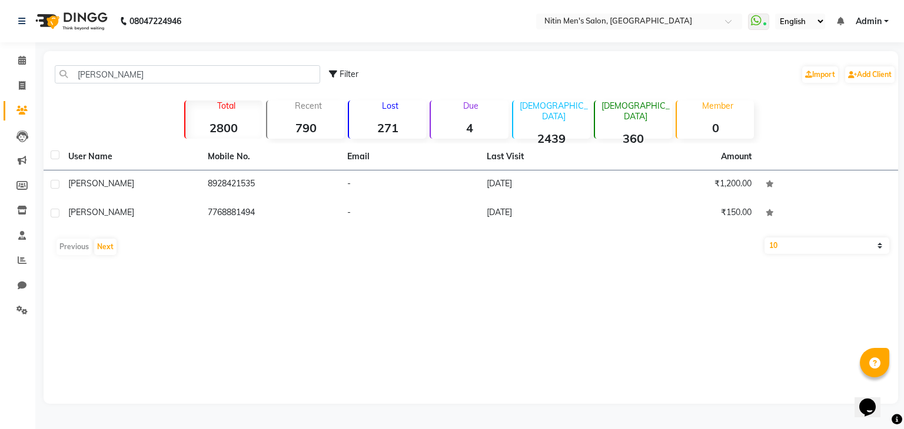
drag, startPoint x: 136, startPoint y: 88, endPoint x: 139, endPoint y: 80, distance: 8.2
click at [139, 80] on div "[PERSON_NAME] Filter Import Add Client" at bounding box center [470, 74] width 849 height 37
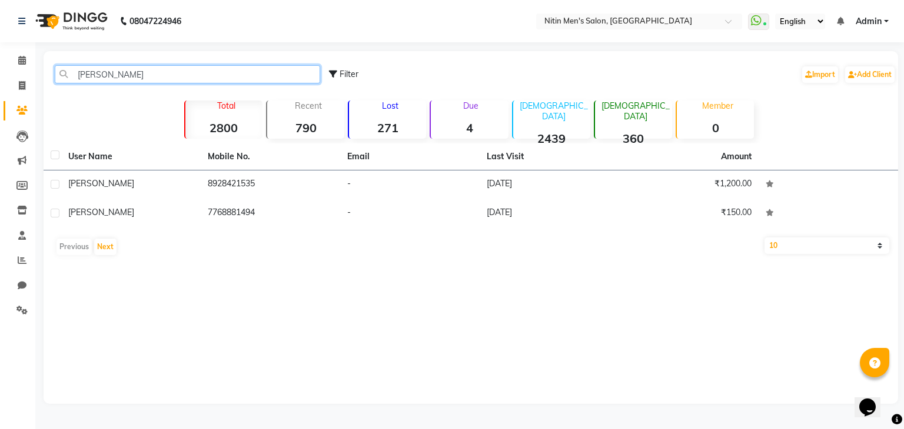
click at [139, 80] on input "[PERSON_NAME]" at bounding box center [187, 74] width 265 height 18
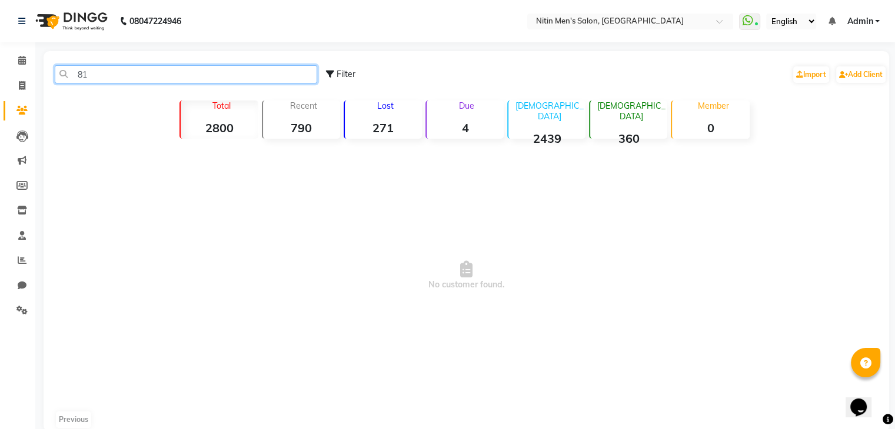
type input "8"
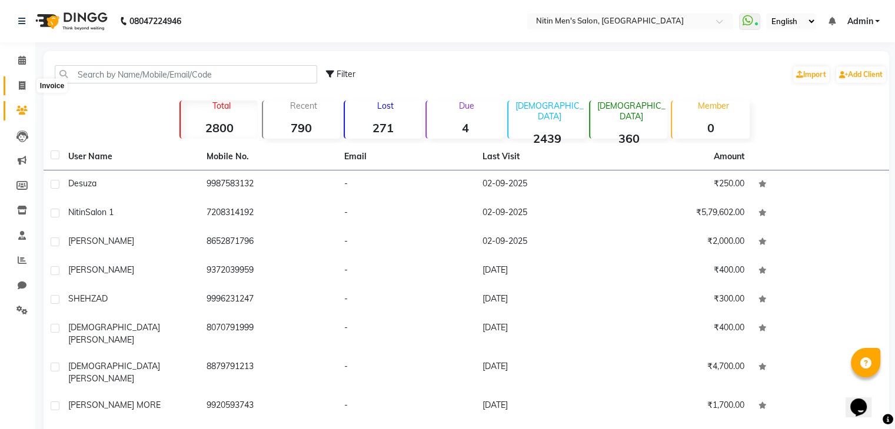
click at [24, 88] on icon at bounding box center [22, 85] width 6 height 9
select select "7981"
select select "service"
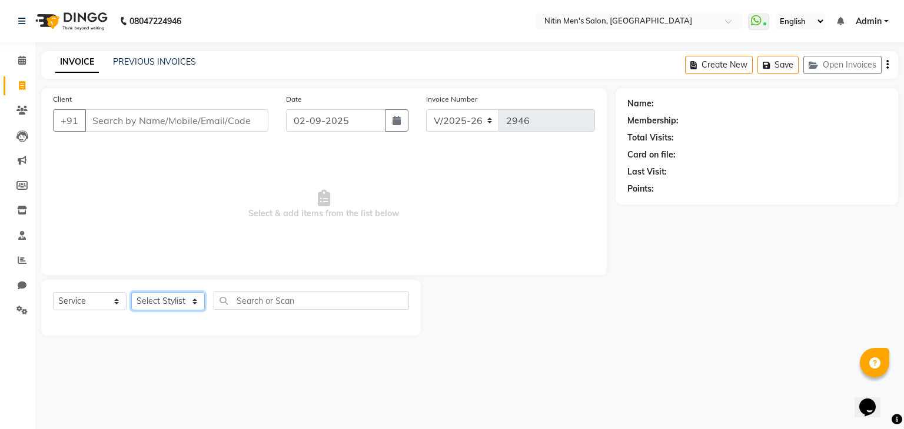
click at [191, 302] on select "Select Stylist [PERSON_NAME] DEEPA [PERSON_NAME] MEENAKSHI NITIN SIR [PERSON_NA…" at bounding box center [168, 301] width 74 height 18
select select "85157"
click at [131, 293] on select "Select Stylist [PERSON_NAME] DEEPA [PERSON_NAME] MEENAKSHI NITIN SIR [PERSON_NA…" at bounding box center [168, 301] width 74 height 18
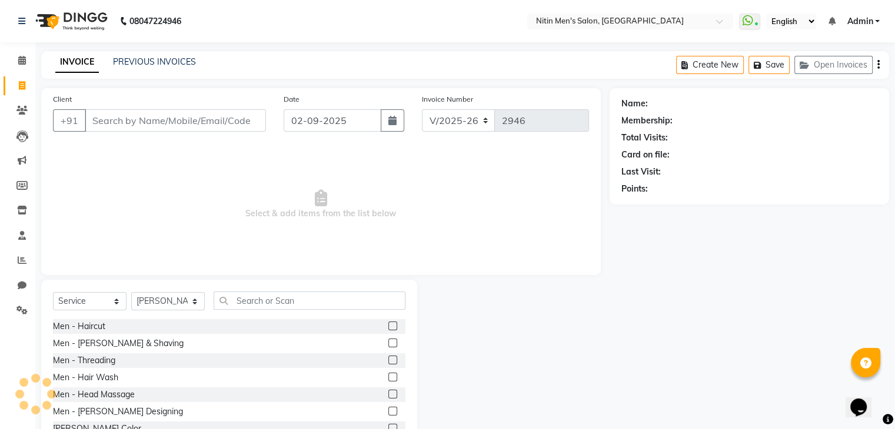
click at [388, 340] on label at bounding box center [392, 343] width 9 height 9
click at [388, 340] on input "checkbox" at bounding box center [392, 344] width 8 height 8
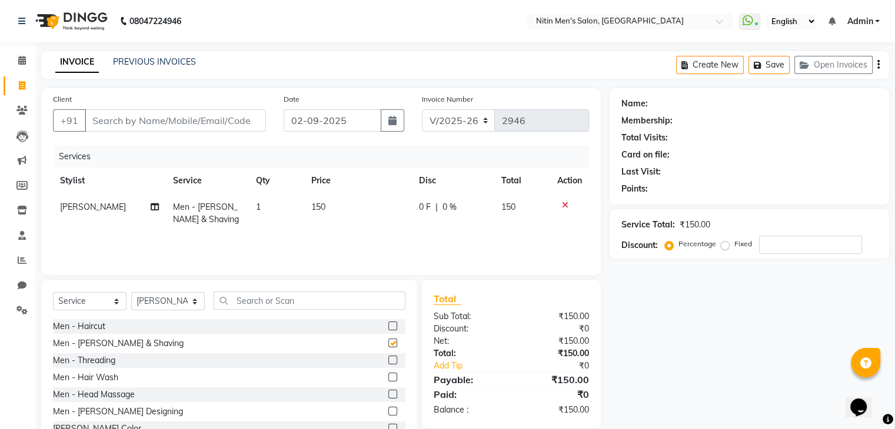
checkbox input "false"
click at [224, 114] on input "Client" at bounding box center [175, 120] width 181 height 22
type input "n"
type input "0"
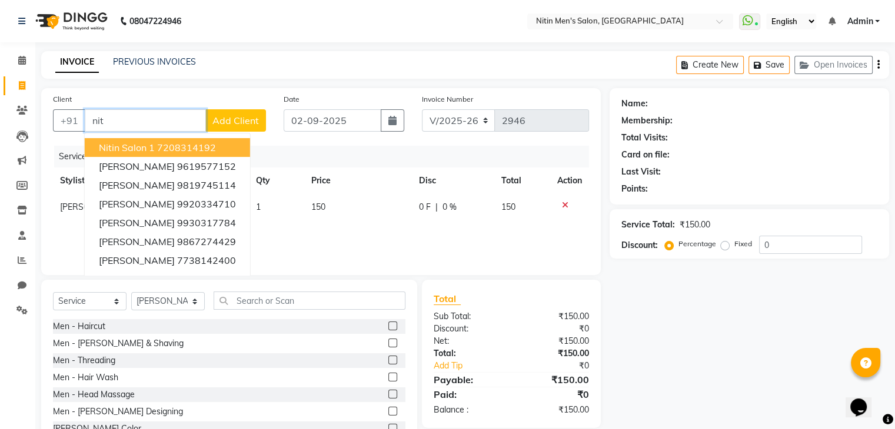
click at [188, 147] on ngb-highlight "7208314192" at bounding box center [186, 148] width 59 height 12
type input "7208314192"
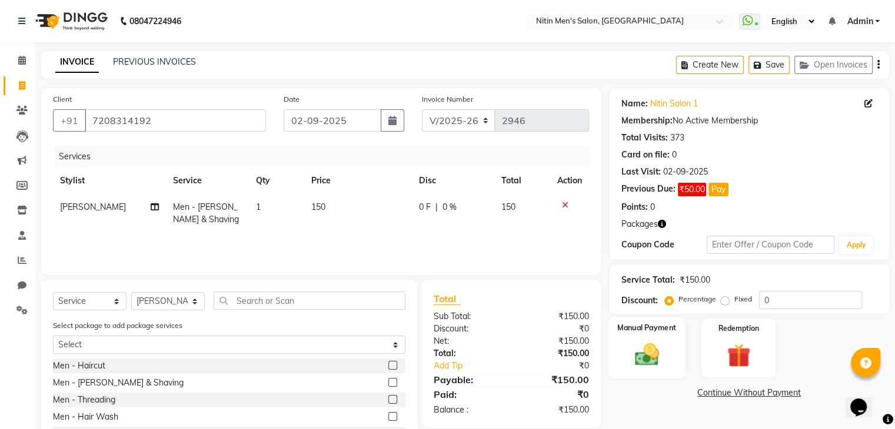
click at [651, 334] on div "Manual Payment" at bounding box center [646, 348] width 77 height 61
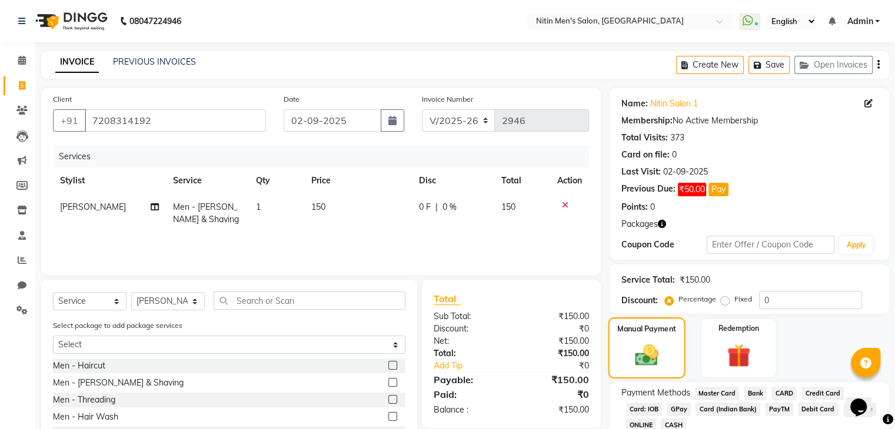
scroll to position [82, 0]
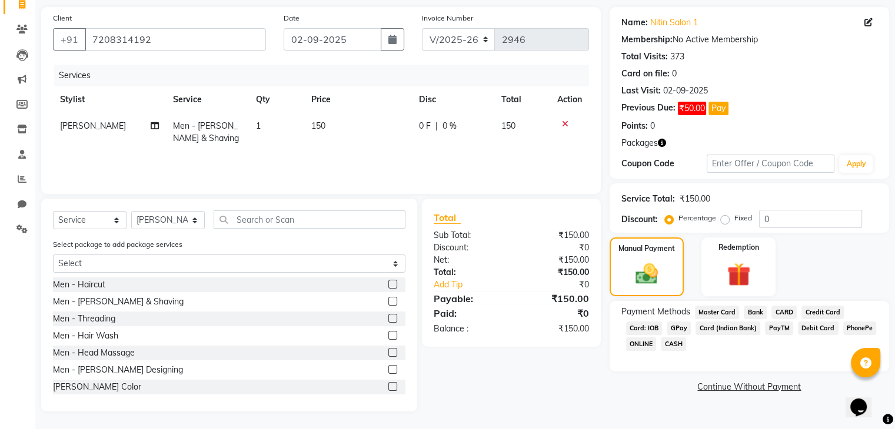
click at [680, 325] on span "GPay" at bounding box center [679, 329] width 24 height 14
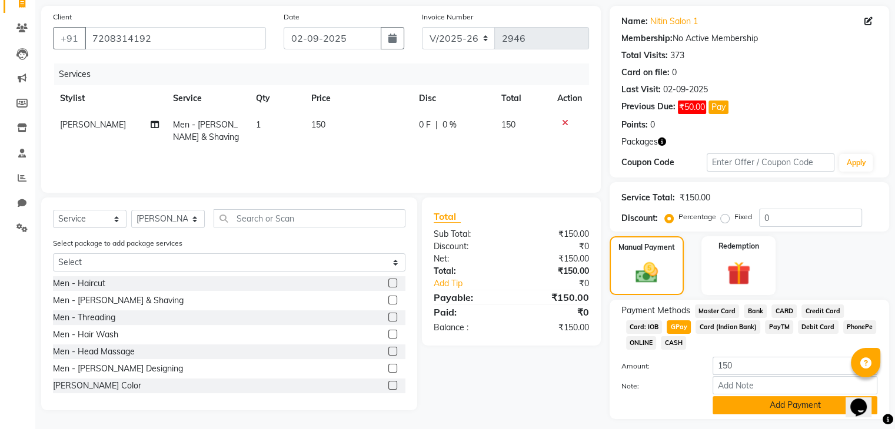
click at [737, 405] on button "Add Payment" at bounding box center [794, 406] width 165 height 18
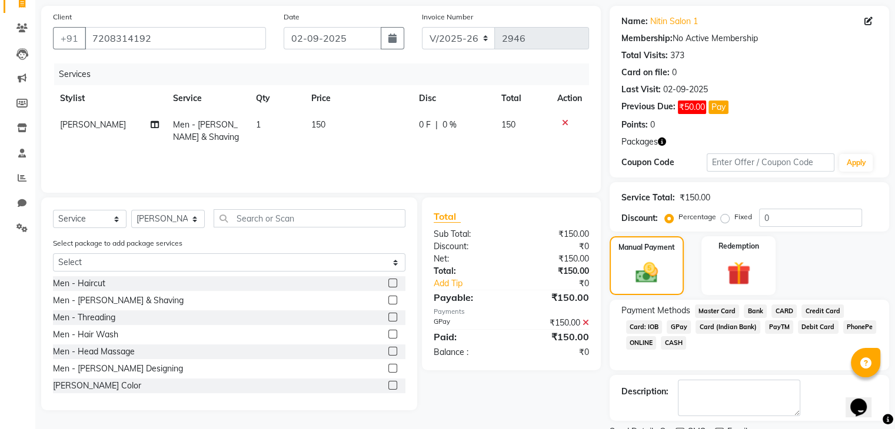
scroll to position [131, 0]
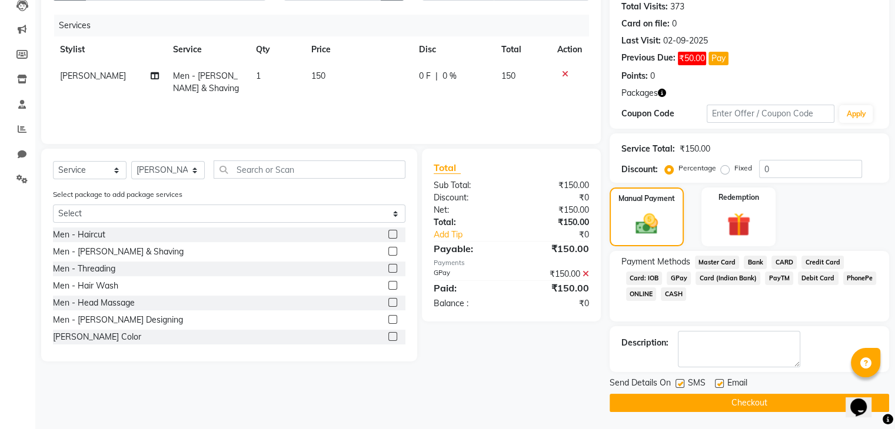
click at [677, 382] on label at bounding box center [679, 383] width 9 height 9
click at [677, 382] on input "checkbox" at bounding box center [679, 385] width 8 height 8
checkbox input "false"
click at [721, 381] on label at bounding box center [719, 383] width 9 height 9
click at [721, 381] on input "checkbox" at bounding box center [719, 385] width 8 height 8
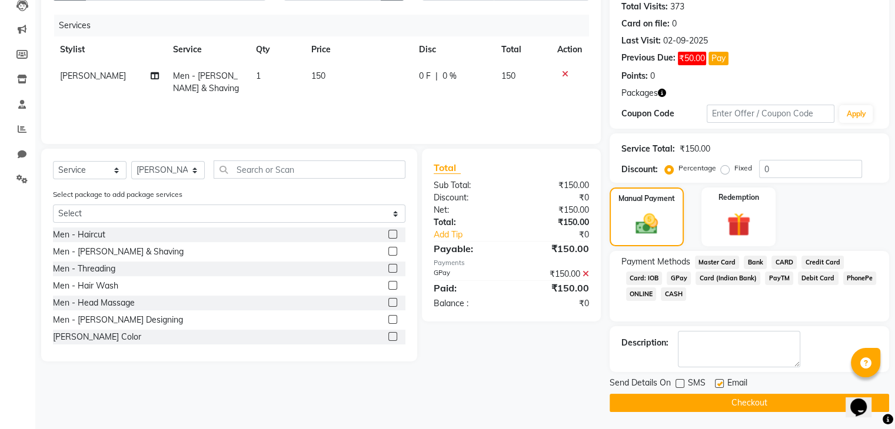
checkbox input "false"
click at [717, 394] on button "Checkout" at bounding box center [748, 403] width 279 height 18
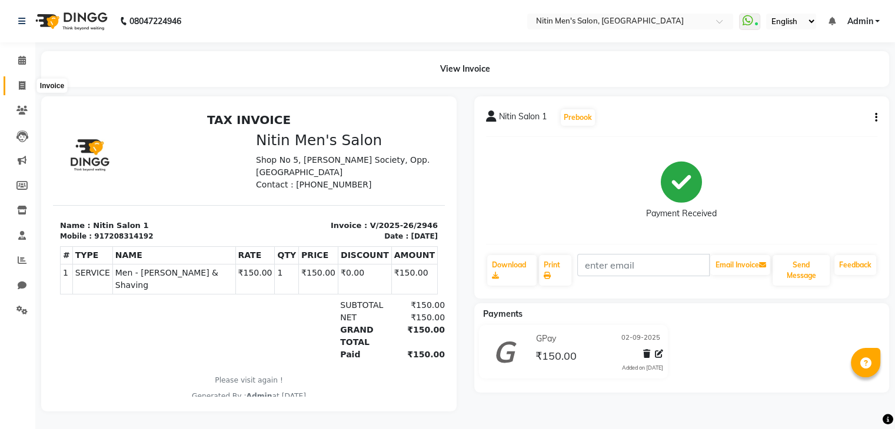
click at [21, 92] on span at bounding box center [22, 86] width 21 height 14
select select "service"
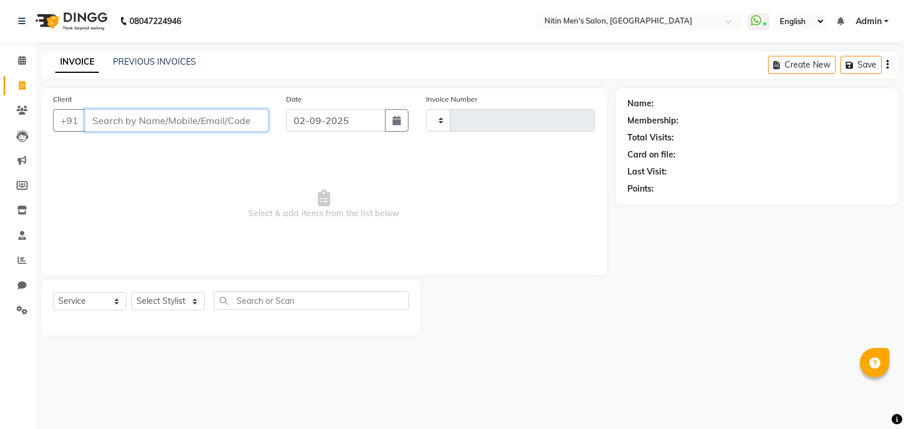
click at [114, 117] on input "Client" at bounding box center [177, 120] width 184 height 22
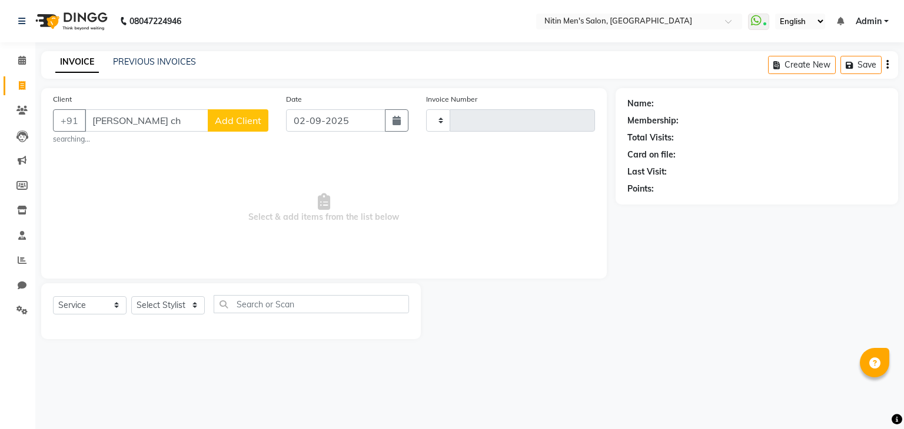
click at [647, 379] on div "08047224946 Select Location × Nitin Men's Salon, Thane West WhatsApp Status ✕ S…" at bounding box center [452, 214] width 904 height 429
click at [188, 124] on input "[PERSON_NAME] ch" at bounding box center [147, 120] width 124 height 22
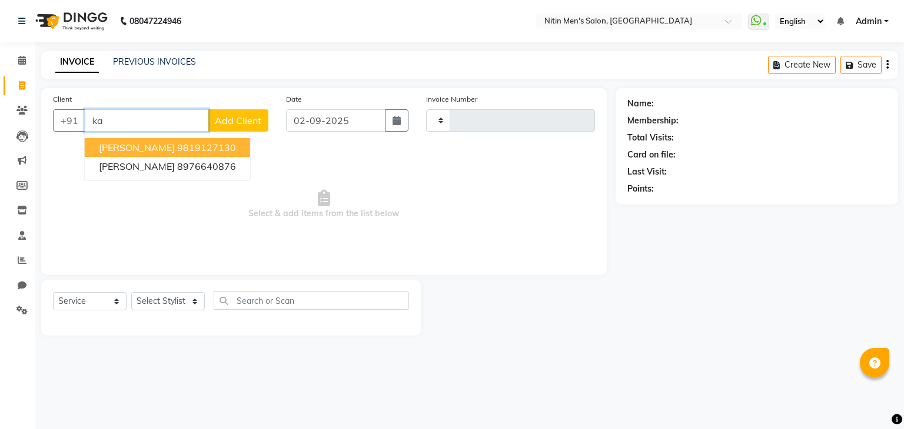
type input "k"
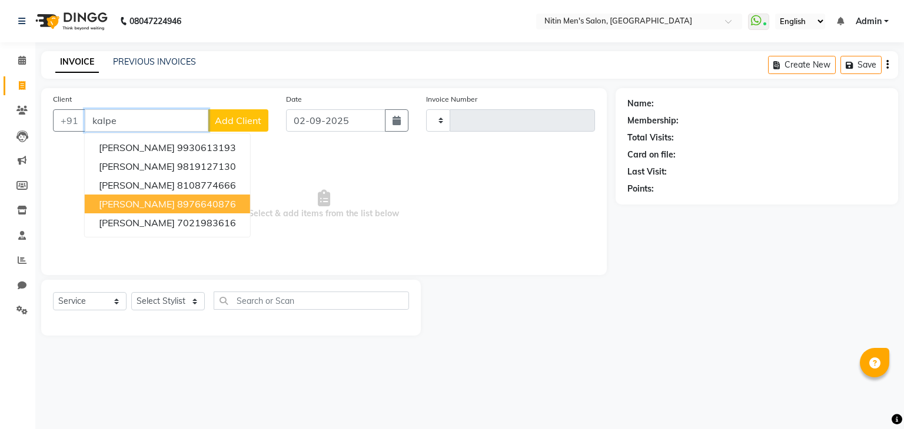
click at [175, 205] on span "[PERSON_NAME]" at bounding box center [137, 204] width 76 height 12
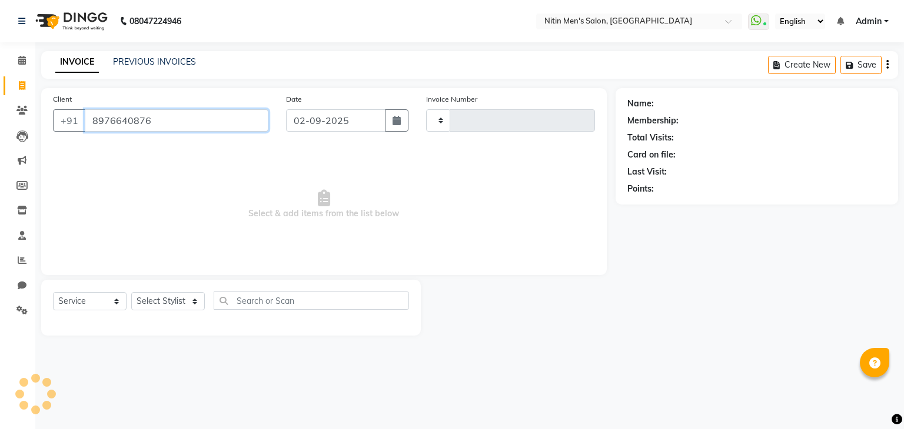
type input "8976640876"
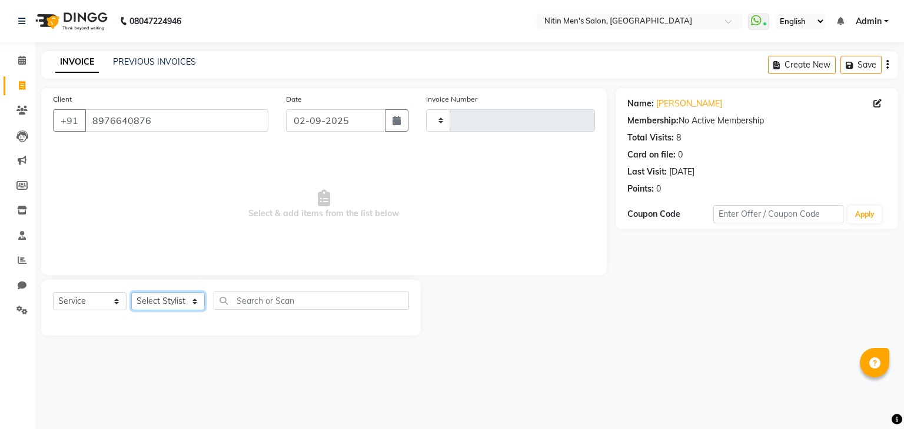
click at [167, 303] on select "Select Stylist" at bounding box center [168, 301] width 74 height 18
click at [71, 307] on select "Select Service Product Membership Package Voucher Prepaid Gift Card" at bounding box center [90, 301] width 74 height 18
click at [152, 299] on select "Select Stylist" at bounding box center [168, 301] width 74 height 18
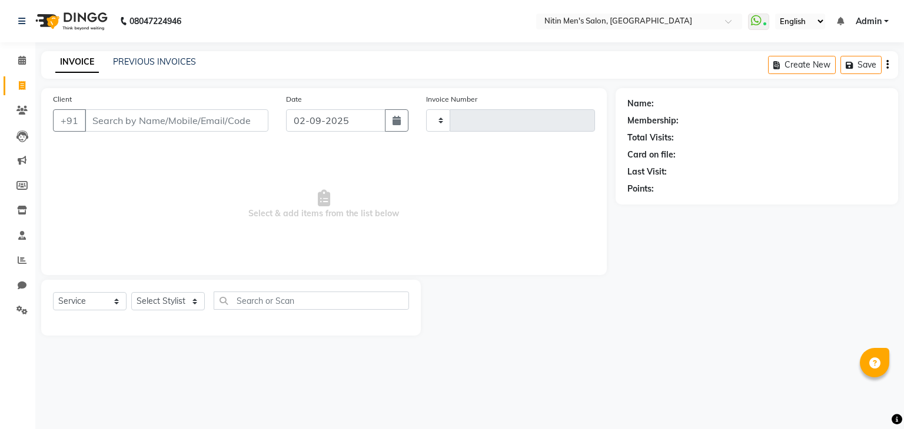
select select "service"
type input "2947"
select select "7981"
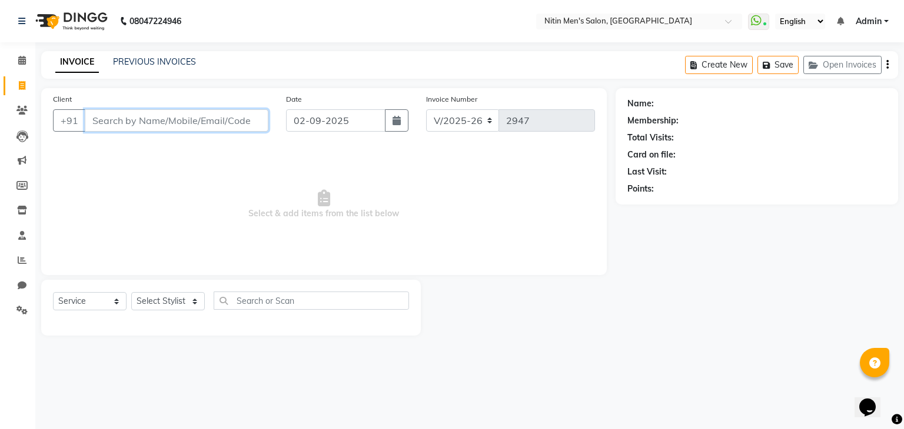
click at [105, 123] on input "Client" at bounding box center [177, 120] width 184 height 22
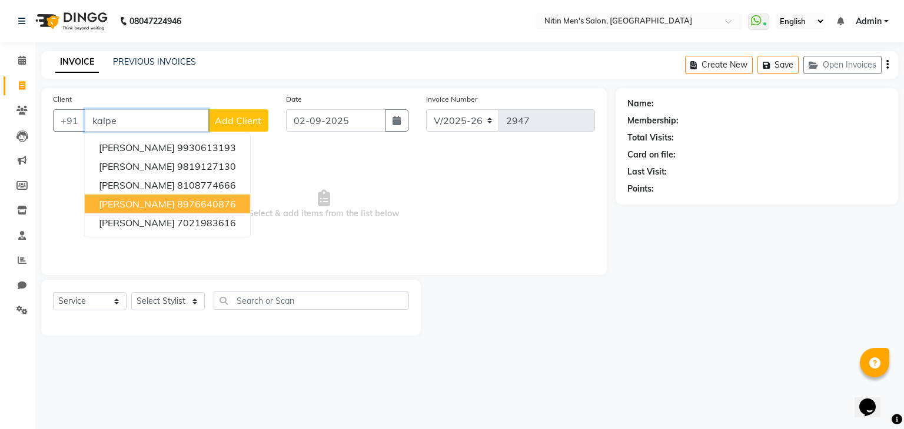
click at [120, 198] on span "[PERSON_NAME]" at bounding box center [137, 204] width 76 height 12
type input "8976640876"
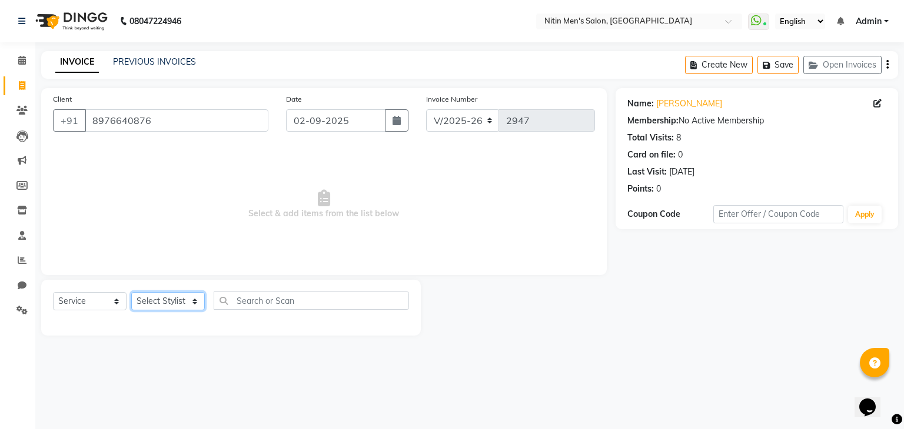
click at [165, 299] on select "Select Stylist [PERSON_NAME] DEEPA [PERSON_NAME] MEENAKSHI NITIN SIR [PERSON_NA…" at bounding box center [168, 301] width 74 height 18
select select "75699"
click at [131, 293] on select "Select Stylist [PERSON_NAME] DEEPA [PERSON_NAME] MEENAKSHI NITIN SIR [PERSON_NA…" at bounding box center [168, 301] width 74 height 18
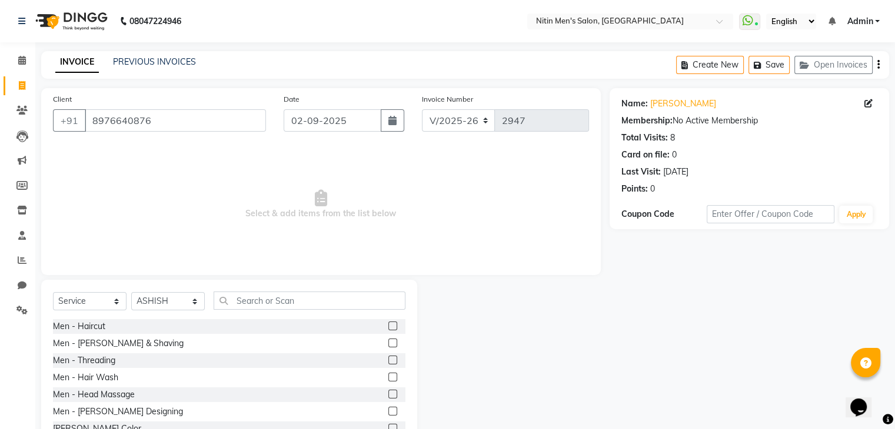
click at [388, 344] on label at bounding box center [392, 343] width 9 height 9
click at [388, 344] on input "checkbox" at bounding box center [392, 344] width 8 height 8
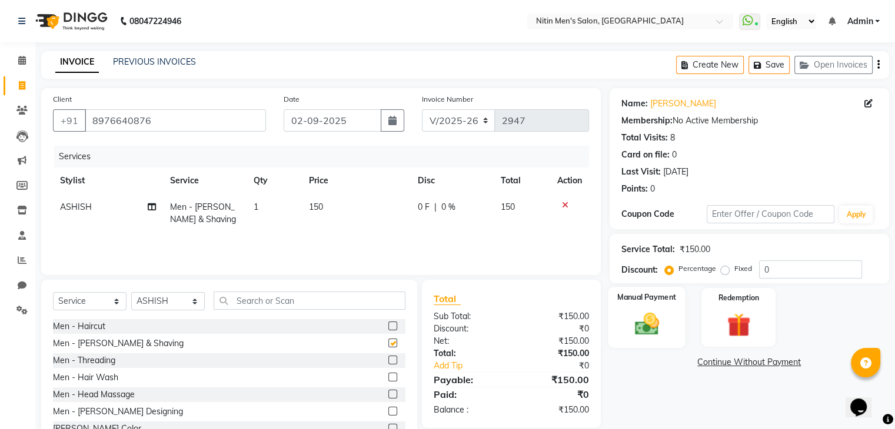
checkbox input "false"
click at [644, 335] on img at bounding box center [646, 325] width 39 height 28
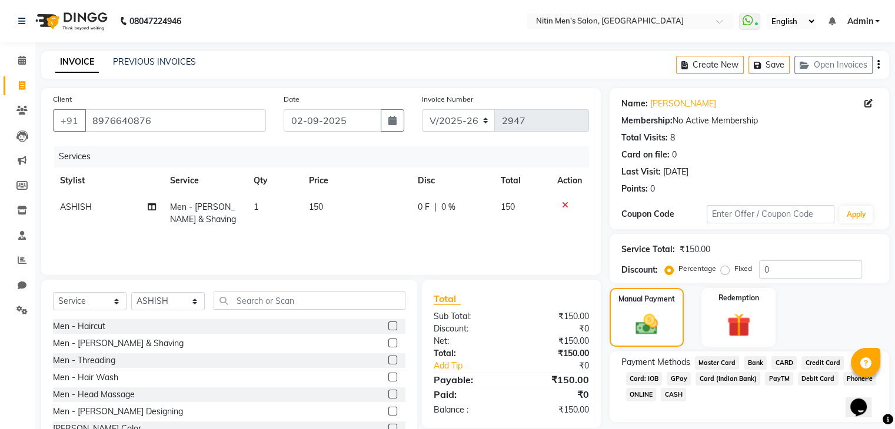
click at [668, 391] on span "CASH" at bounding box center [673, 395] width 25 height 14
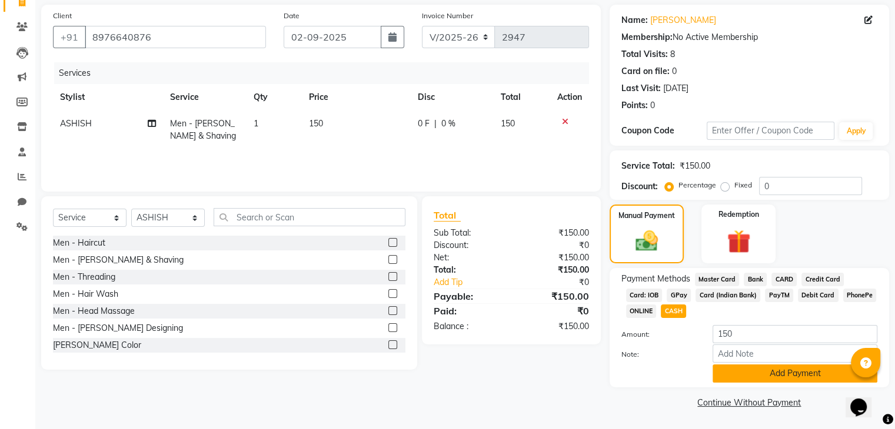
click at [753, 366] on button "Add Payment" at bounding box center [794, 374] width 165 height 18
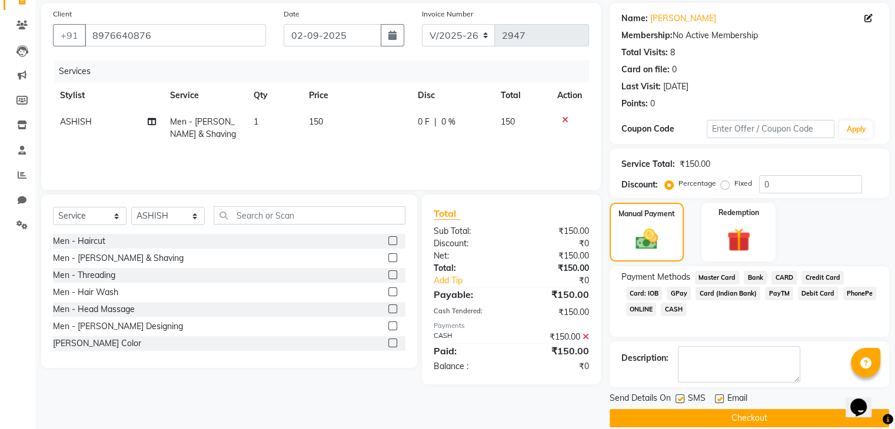
scroll to position [101, 0]
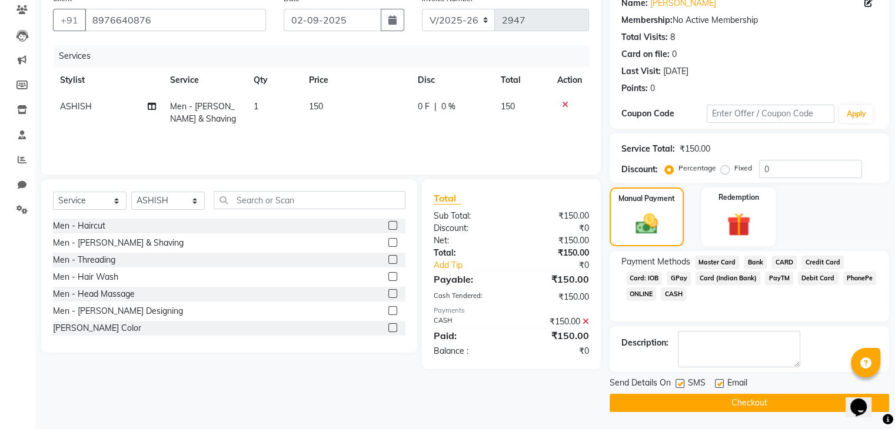
click at [722, 403] on button "Checkout" at bounding box center [748, 403] width 279 height 18
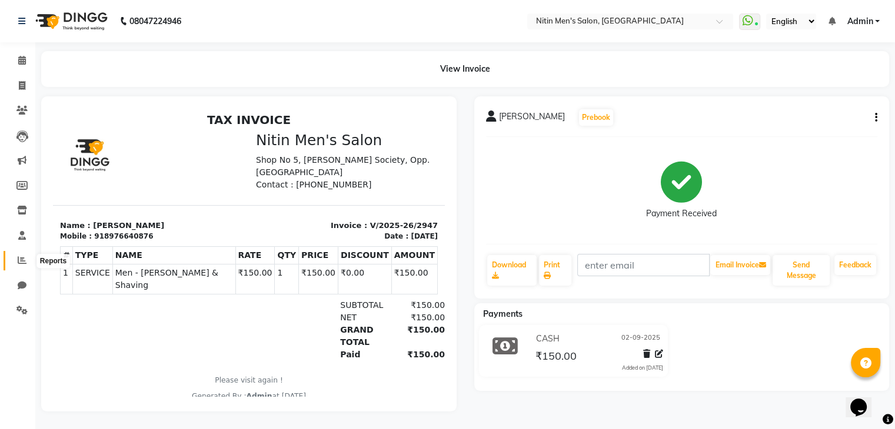
click at [21, 266] on span at bounding box center [22, 261] width 21 height 14
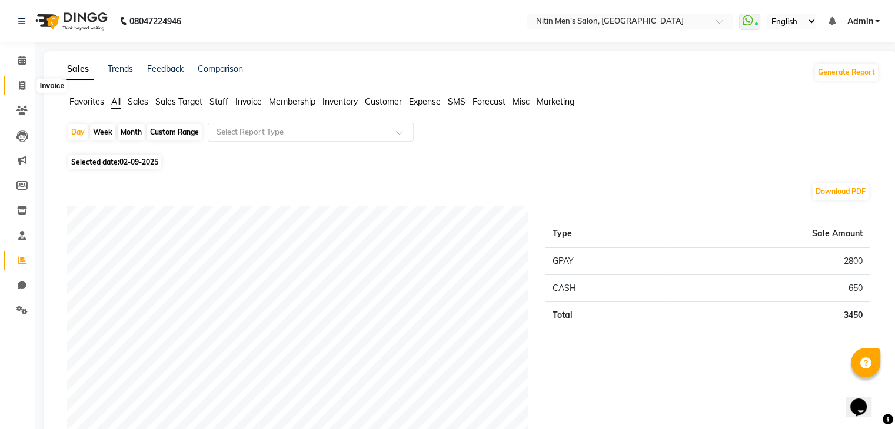
click at [23, 79] on span at bounding box center [22, 86] width 21 height 14
select select "service"
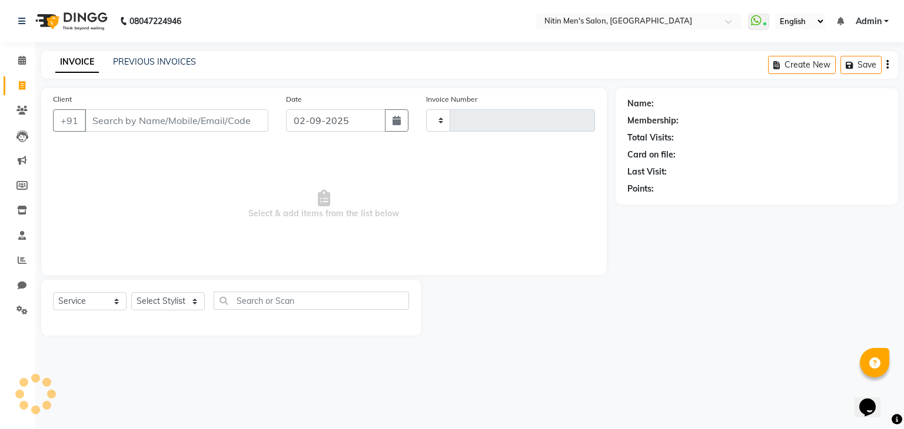
type input "2948"
select select "7981"
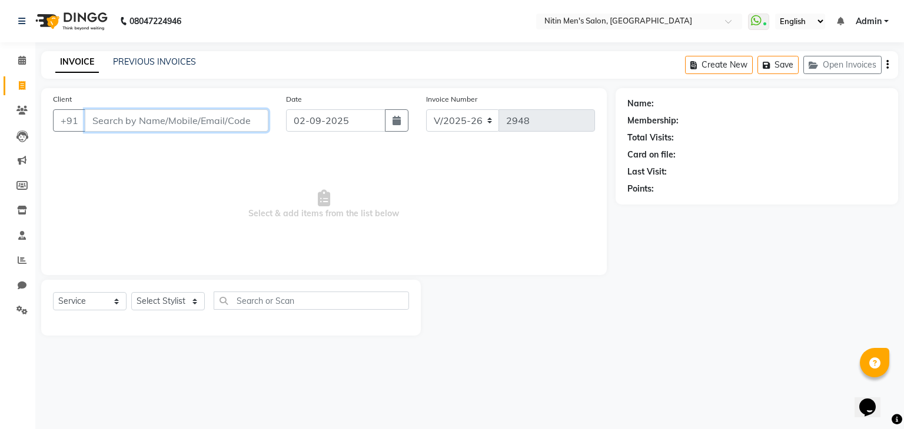
click at [162, 125] on input "Client" at bounding box center [177, 120] width 184 height 22
type input "9769837999"
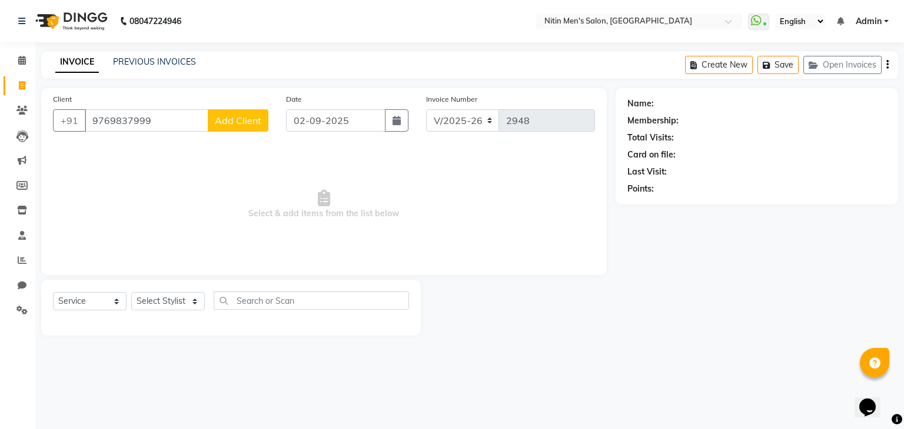
click at [219, 122] on span "Add Client" at bounding box center [238, 121] width 46 height 12
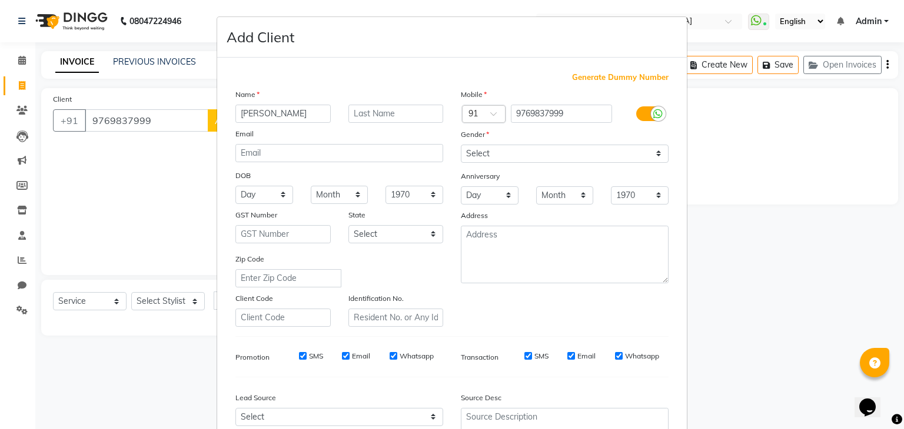
type input "VISHWAS GUJAR"
click at [474, 148] on select "Select [DEMOGRAPHIC_DATA] [DEMOGRAPHIC_DATA] Other Prefer Not To Say" at bounding box center [565, 154] width 208 height 18
select select "[DEMOGRAPHIC_DATA]"
click at [461, 145] on select "Select [DEMOGRAPHIC_DATA] [DEMOGRAPHIC_DATA] Other Prefer Not To Say" at bounding box center [565, 154] width 208 height 18
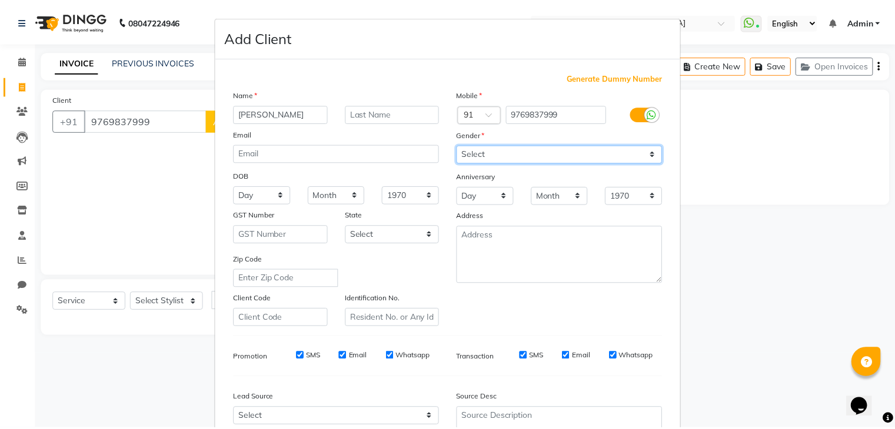
scroll to position [119, 0]
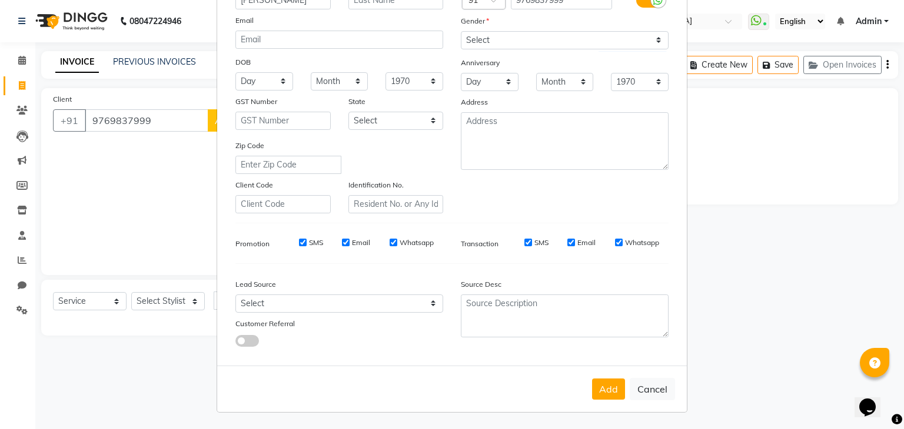
click at [602, 401] on div "Add Cancel" at bounding box center [451, 389] width 469 height 46
click at [597, 384] on button "Add" at bounding box center [608, 389] width 33 height 21
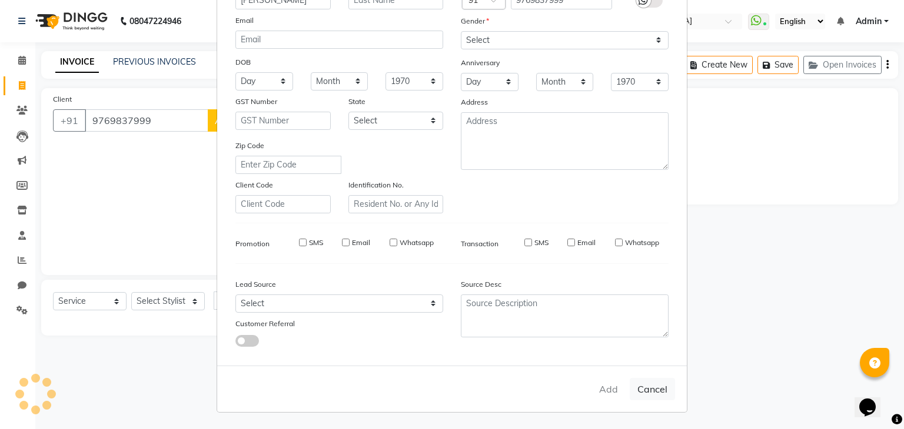
select select
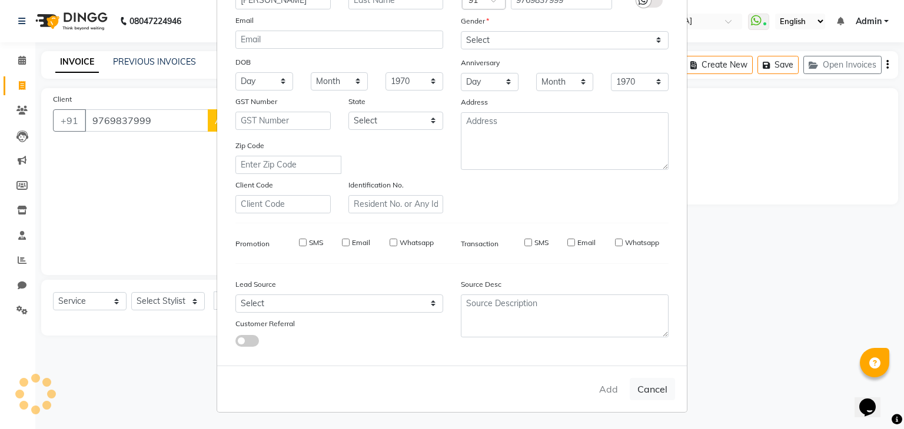
select select
checkbox input "false"
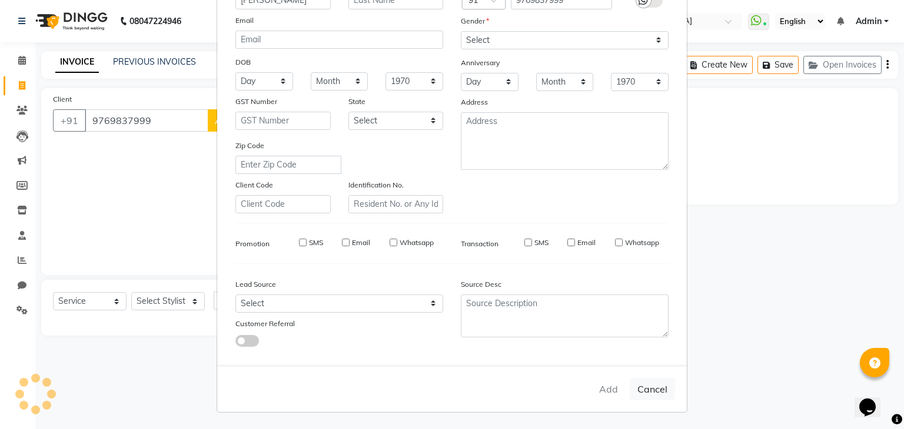
checkbox input "false"
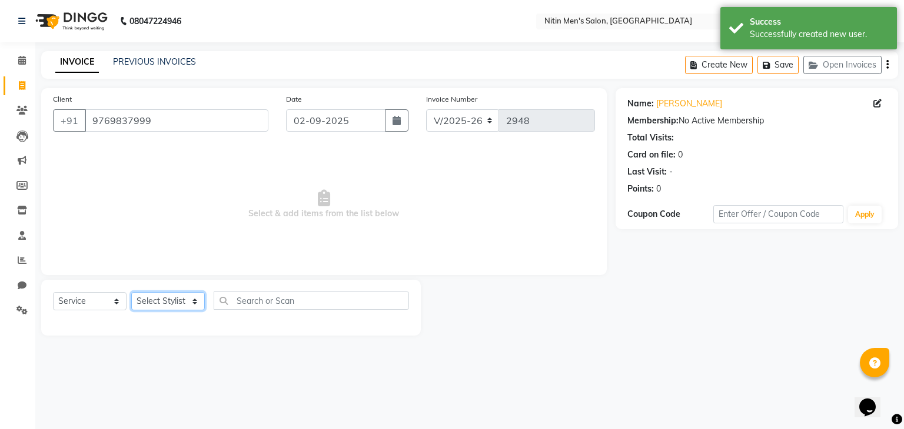
click at [185, 311] on select "Select Stylist [PERSON_NAME] DEEPA [PERSON_NAME] MEENAKSHI NITIN SIR [PERSON_NA…" at bounding box center [168, 301] width 74 height 18
select select "87617"
click at [131, 293] on select "Select Stylist [PERSON_NAME] DEEPA [PERSON_NAME] MEENAKSHI NITIN SIR [PERSON_NA…" at bounding box center [168, 301] width 74 height 18
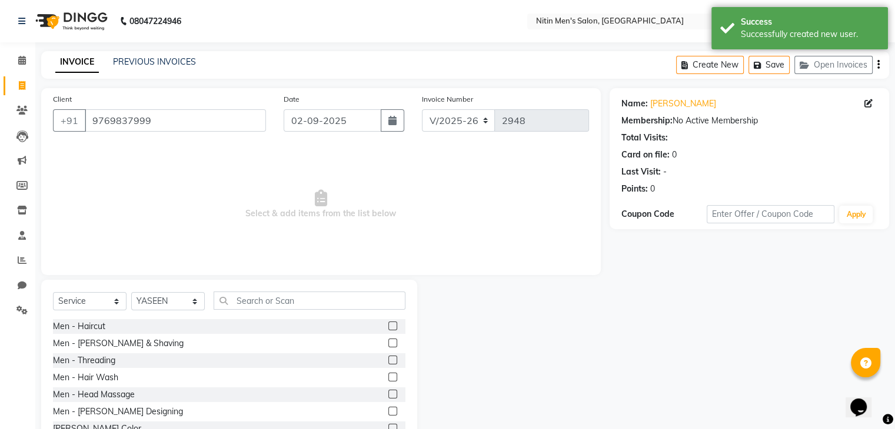
click at [388, 328] on label at bounding box center [392, 326] width 9 height 9
click at [388, 328] on input "checkbox" at bounding box center [392, 327] width 8 height 8
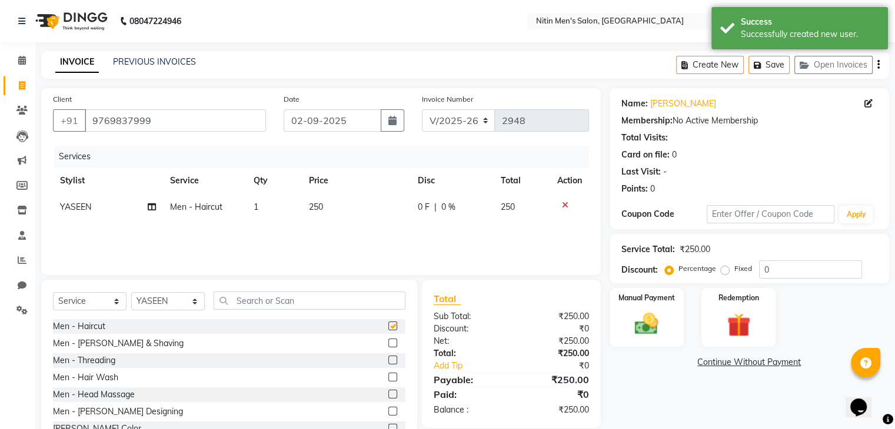
checkbox input "false"
click at [388, 378] on label at bounding box center [392, 377] width 9 height 9
click at [388, 378] on input "checkbox" at bounding box center [392, 378] width 8 height 8
checkbox input "false"
click at [388, 349] on div at bounding box center [396, 344] width 17 height 15
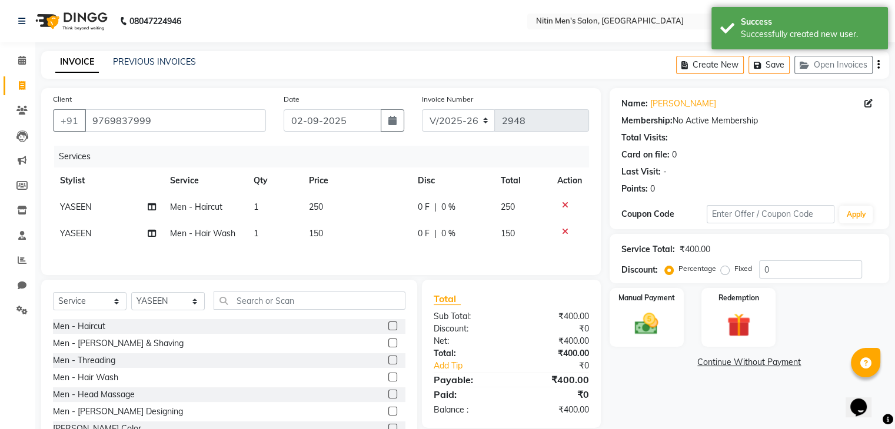
click at [388, 346] on label at bounding box center [392, 343] width 9 height 9
click at [388, 346] on input "checkbox" at bounding box center [392, 344] width 8 height 8
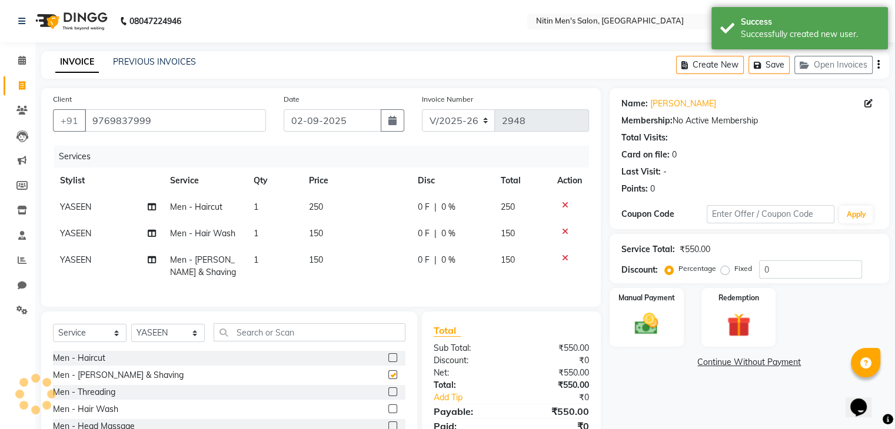
checkbox input "false"
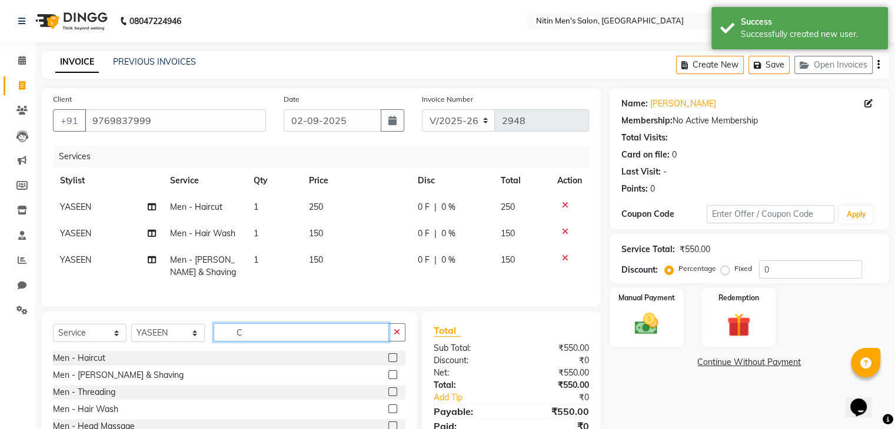
click at [327, 338] on input "C" at bounding box center [301, 333] width 175 height 18
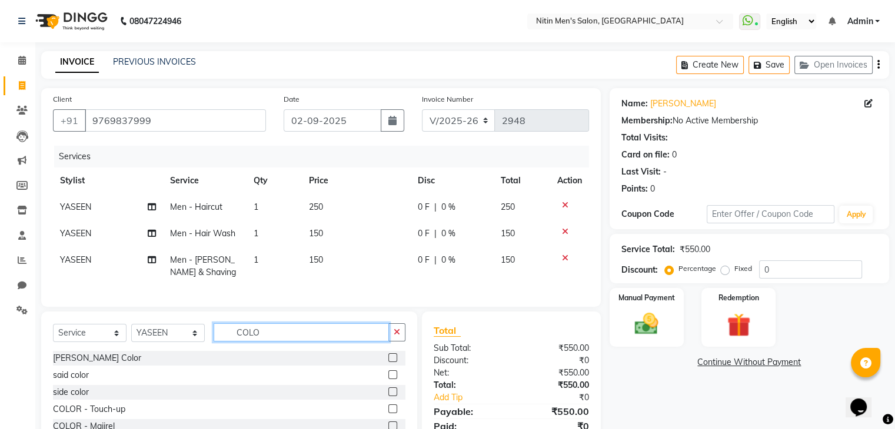
scroll to position [83, 0]
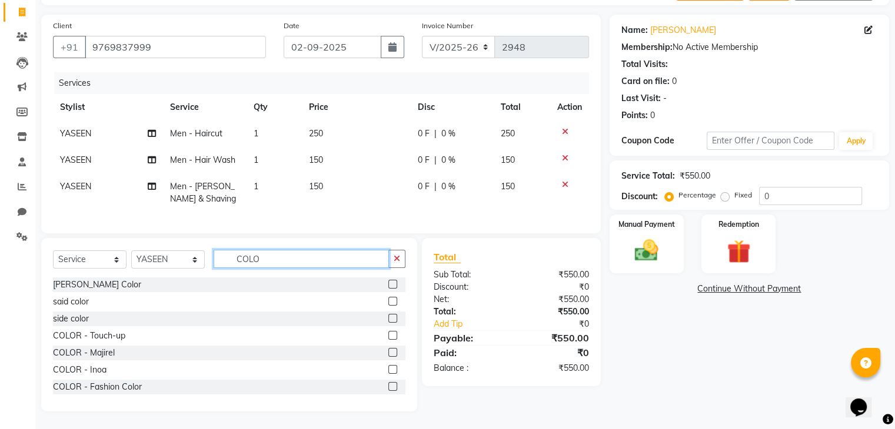
type input "COLO"
click at [388, 365] on label at bounding box center [392, 369] width 9 height 9
click at [388, 367] on input "checkbox" at bounding box center [392, 371] width 8 height 8
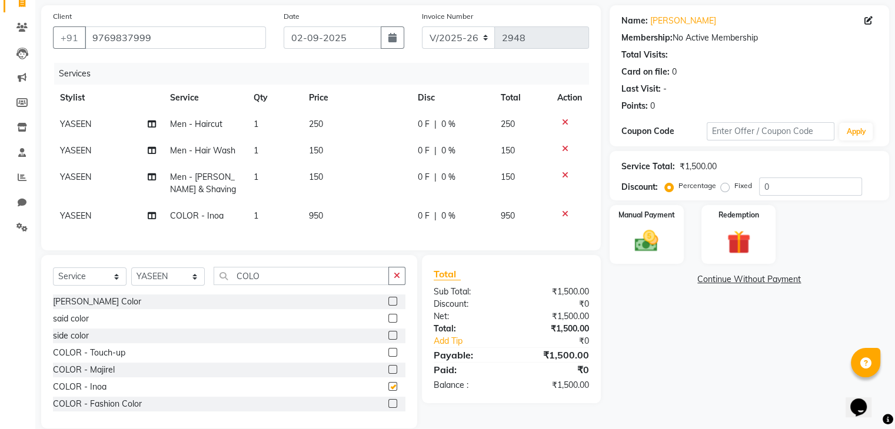
checkbox input "false"
click at [266, 281] on input "COLO" at bounding box center [301, 276] width 175 height 18
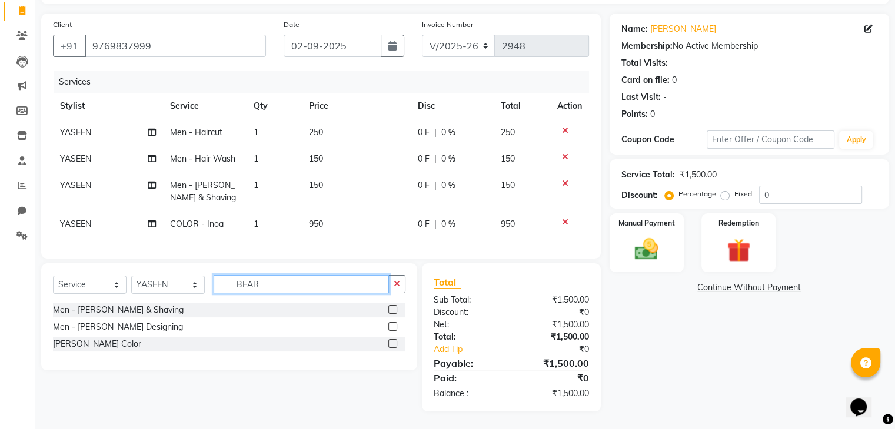
type input "BEAR"
click at [392, 309] on label at bounding box center [392, 309] width 9 height 9
click at [392, 309] on input "checkbox" at bounding box center [392, 311] width 8 height 8
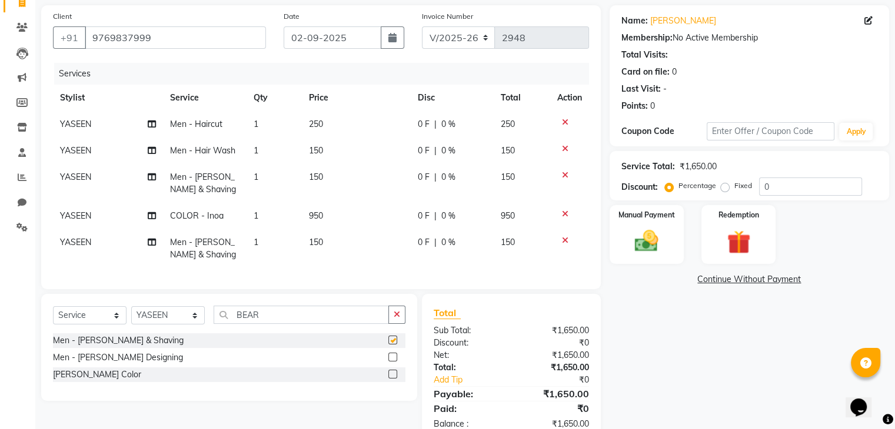
checkbox input "false"
click at [325, 243] on td "150" at bounding box center [356, 248] width 109 height 39
select select "87617"
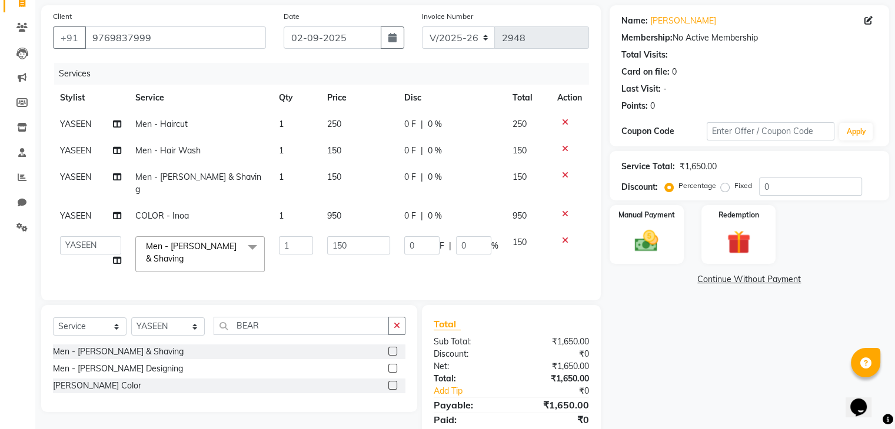
click at [390, 381] on label at bounding box center [392, 385] width 9 height 9
click at [390, 382] on input "checkbox" at bounding box center [392, 386] width 8 height 8
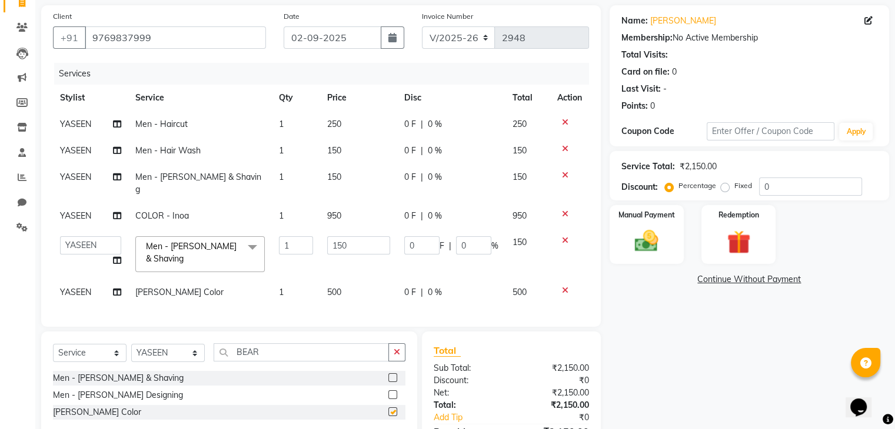
checkbox input "false"
click at [562, 236] on icon at bounding box center [565, 240] width 6 height 8
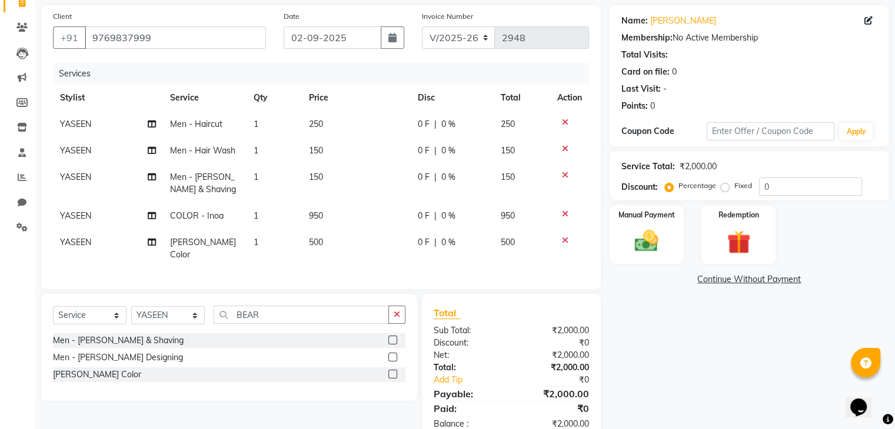
click at [319, 241] on span "500" at bounding box center [316, 242] width 14 height 11
select select "87617"
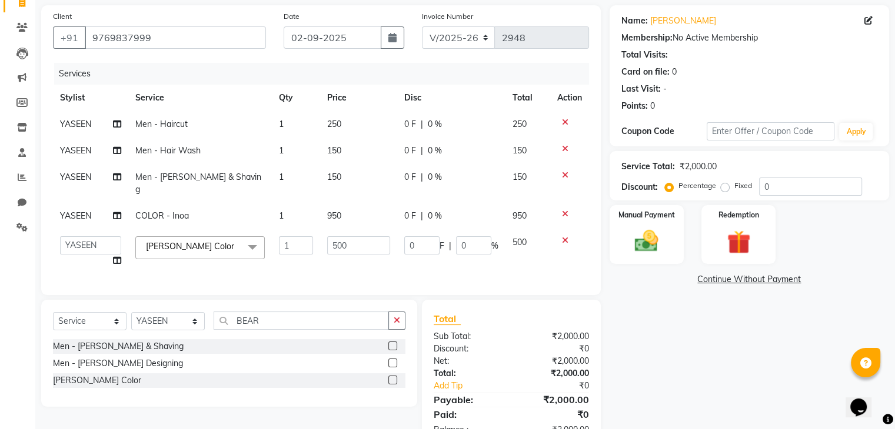
click at [319, 241] on td "1" at bounding box center [296, 251] width 48 height 45
click at [337, 238] on input "500" at bounding box center [359, 245] width 64 height 18
type input "5"
type input "600"
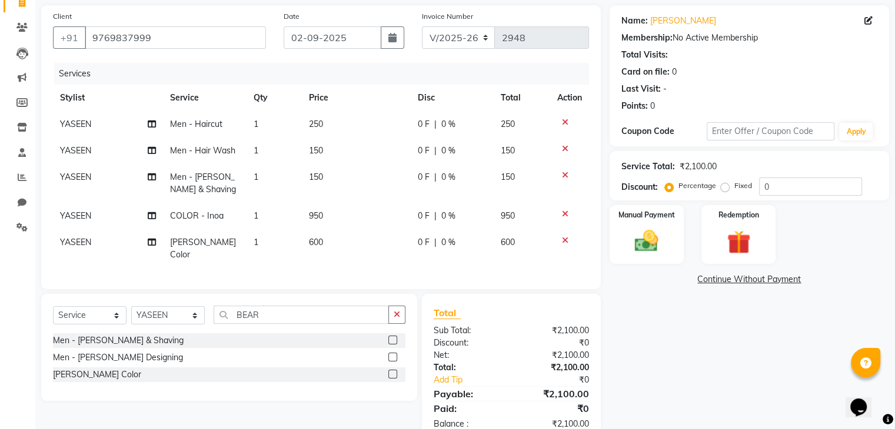
click at [345, 254] on td "600" at bounding box center [356, 248] width 109 height 39
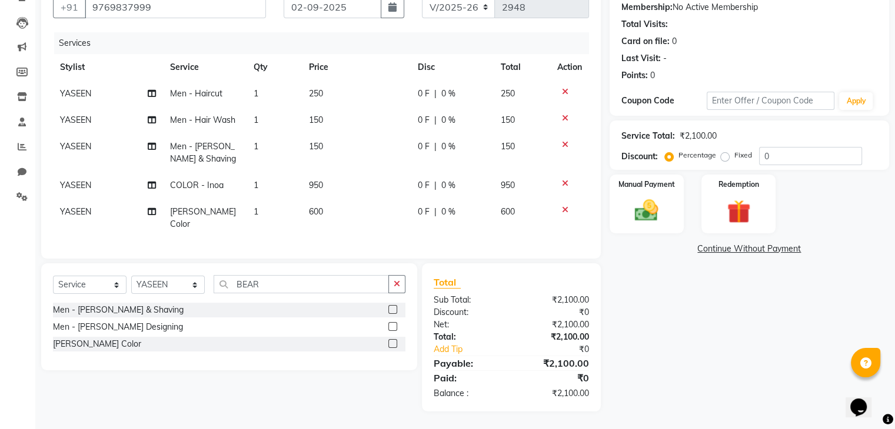
select select "87617"
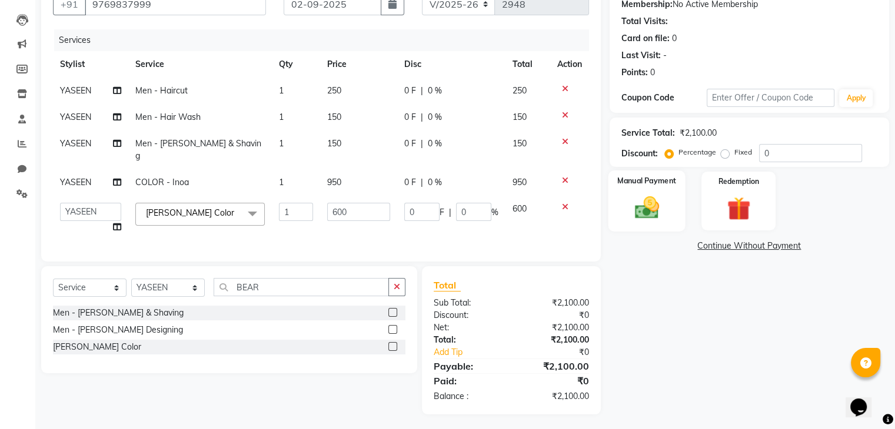
click at [652, 210] on img at bounding box center [646, 208] width 39 height 28
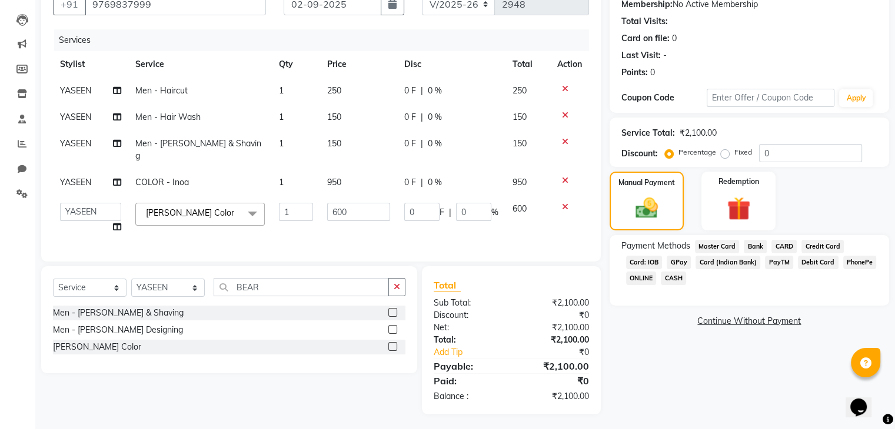
click at [669, 283] on span "CASH" at bounding box center [673, 279] width 25 height 14
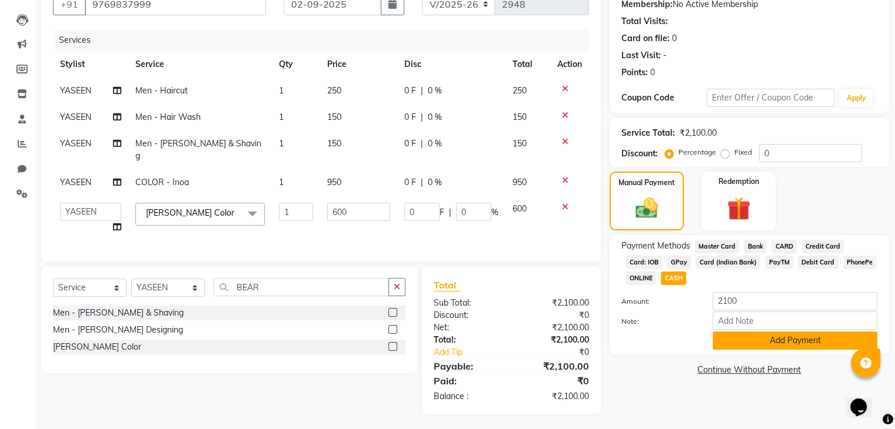
drag, startPoint x: 731, startPoint y: 352, endPoint x: 722, endPoint y: 342, distance: 13.7
click at [722, 342] on div "Payment Methods Master Card Bank CARD Credit Card Card: IOB GPay Card (Indian B…" at bounding box center [748, 294] width 279 height 119
click at [722, 342] on button "Add Payment" at bounding box center [794, 341] width 165 height 18
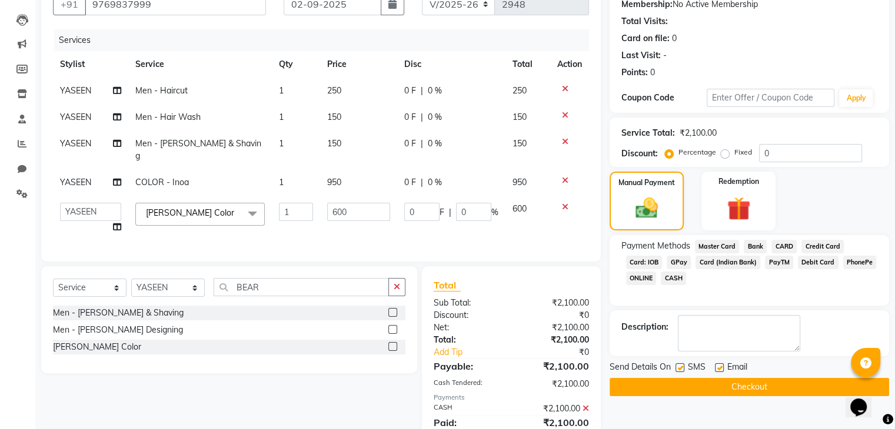
scroll to position [158, 0]
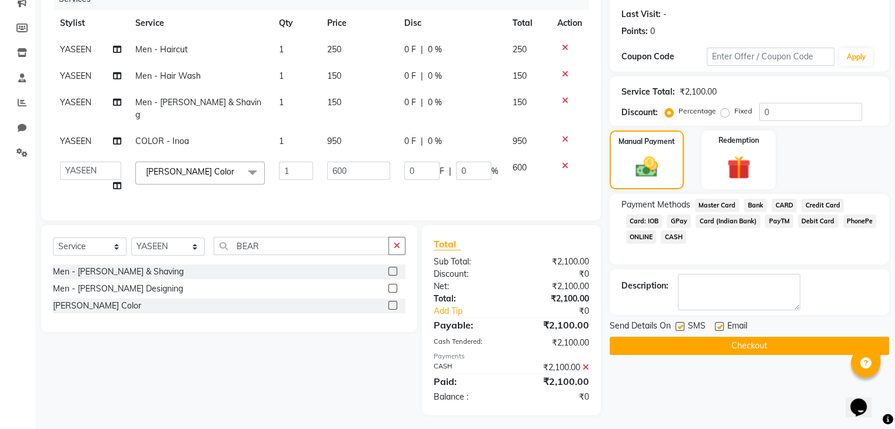
click at [722, 342] on button "Checkout" at bounding box center [748, 346] width 279 height 18
